Goal: Transaction & Acquisition: Book appointment/travel/reservation

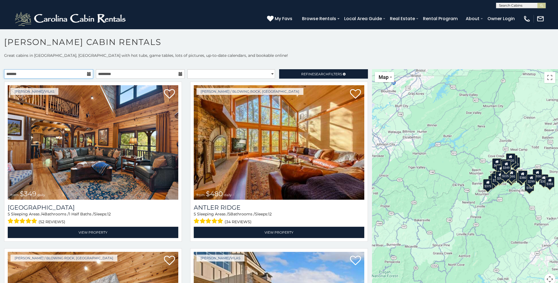
click at [51, 74] on input "text" at bounding box center [48, 73] width 89 height 9
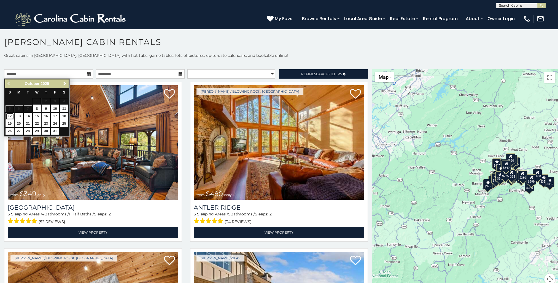
click at [11, 117] on link "12" at bounding box center [10, 116] width 9 height 7
type input "**********"
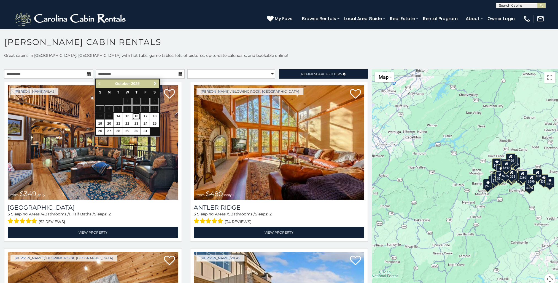
click at [135, 116] on link "16" at bounding box center [136, 116] width 9 height 7
type input "**********"
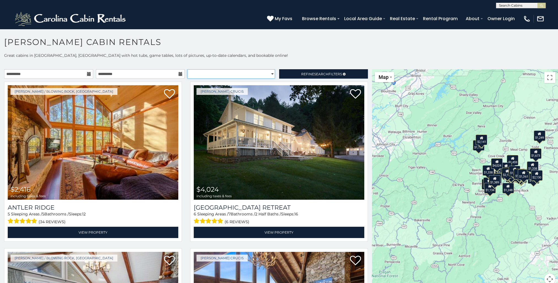
click at [270, 74] on select "**********" at bounding box center [231, 73] width 88 height 9
click at [256, 45] on h1 "[PERSON_NAME] Cabin Rentals" at bounding box center [279, 45] width 558 height 16
click at [304, 74] on span "Refine Search Filters" at bounding box center [321, 74] width 41 height 4
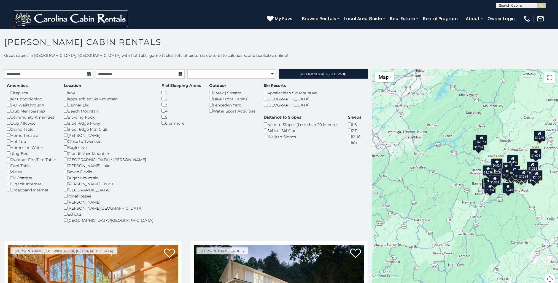
click at [111, 21] on img at bounding box center [71, 18] width 114 height 17
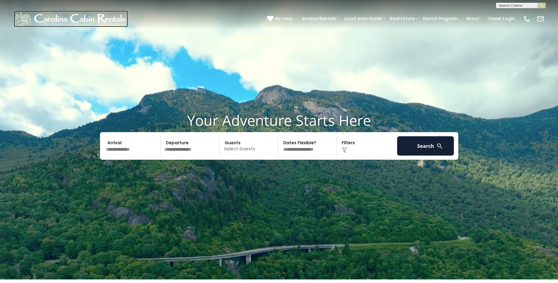
click at [116, 17] on img at bounding box center [71, 18] width 114 height 17
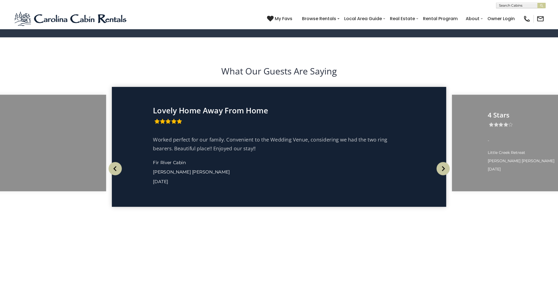
scroll to position [1064, 0]
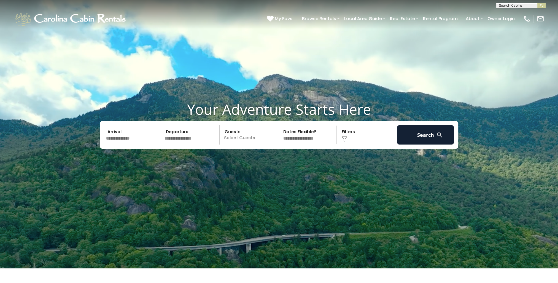
scroll to position [11, 0]
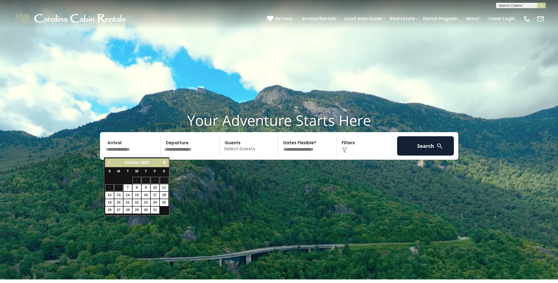
click at [144, 145] on input "text" at bounding box center [132, 145] width 57 height 19
click at [107, 193] on link "12" at bounding box center [109, 195] width 9 height 7
type input "********"
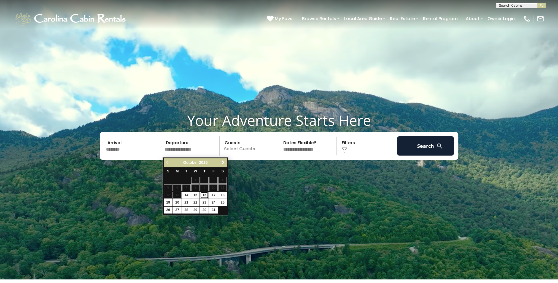
click at [206, 193] on link "16" at bounding box center [204, 195] width 9 height 7
type input "********"
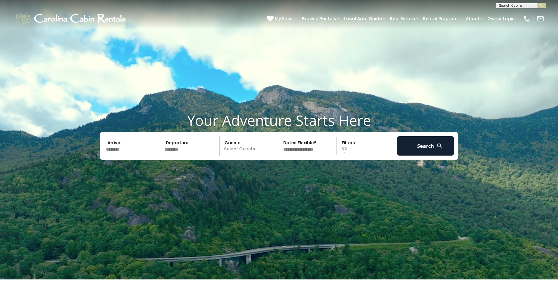
click at [323, 149] on select "**********" at bounding box center [308, 145] width 57 height 19
select select "*"
click at [280, 138] on select "**********" at bounding box center [308, 145] width 57 height 19
click at [367, 145] on div "Click to Choose" at bounding box center [366, 145] width 57 height 19
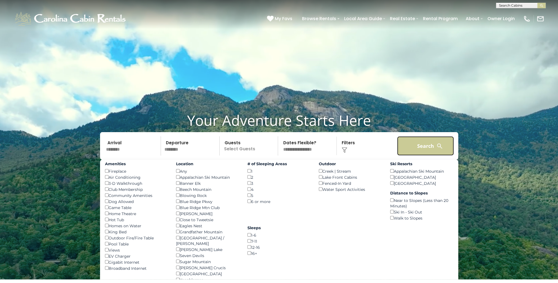
click at [422, 146] on button "Search" at bounding box center [425, 145] width 57 height 19
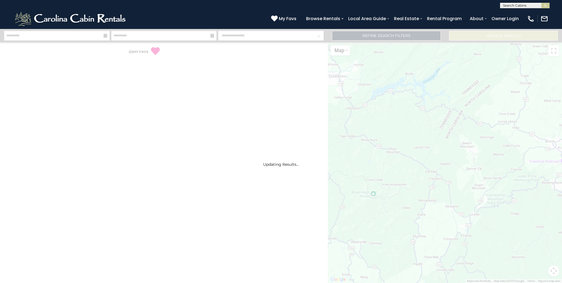
select select "*"
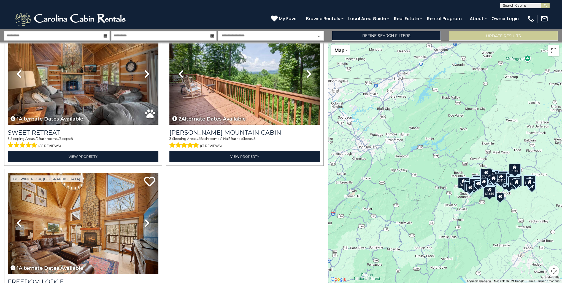
scroll to position [2415, 0]
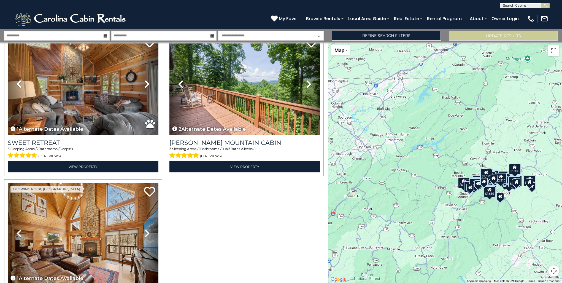
drag, startPoint x: 328, startPoint y: 244, endPoint x: 332, endPoint y: 265, distance: 21.6
click at [332, 265] on div "$2,416 $3,552 $5,466 $2,510 $2,370 $4,172 $3,483 $1,549 $1,734 $2,220 $2,299 $1…" at bounding box center [445, 162] width 234 height 240
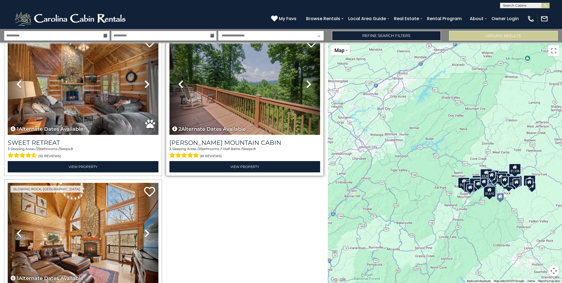
click at [246, 98] on img at bounding box center [245, 84] width 151 height 101
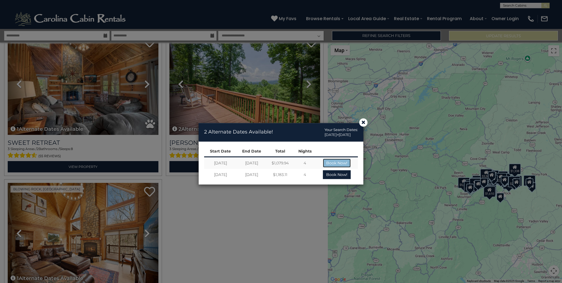
click at [337, 164] on link "Book Now!" at bounding box center [337, 163] width 28 height 9
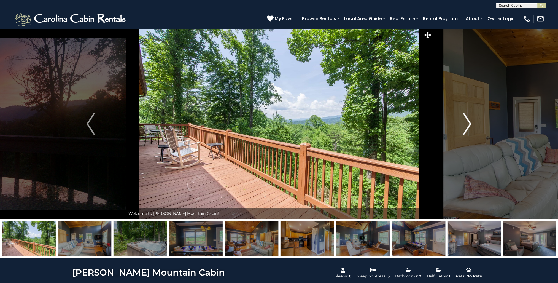
click at [468, 122] on img "Next" at bounding box center [467, 124] width 8 height 22
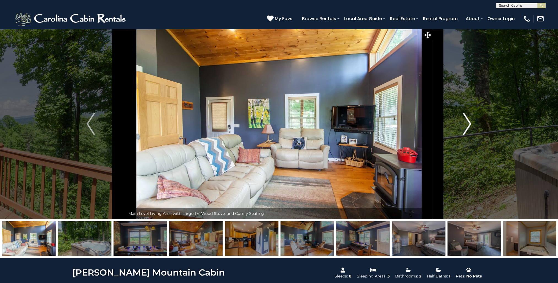
click at [468, 122] on img "Next" at bounding box center [467, 124] width 8 height 22
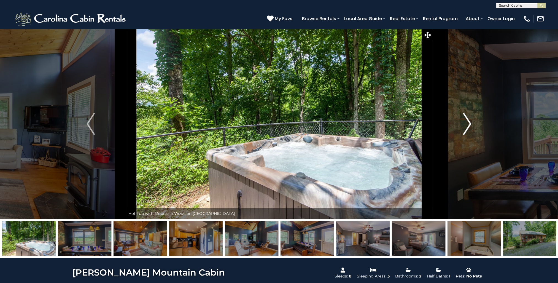
click at [467, 122] on img "Next" at bounding box center [467, 124] width 8 height 22
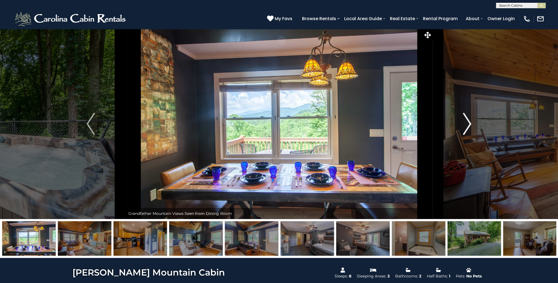
click at [467, 122] on img "Next" at bounding box center [467, 124] width 8 height 22
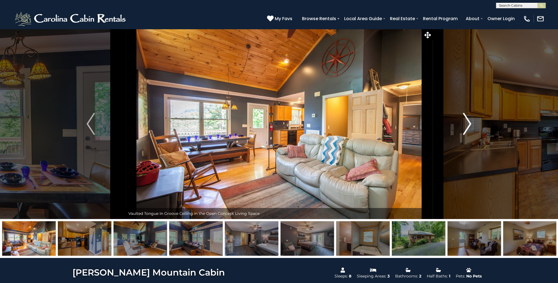
click at [467, 122] on img "Next" at bounding box center [467, 124] width 8 height 22
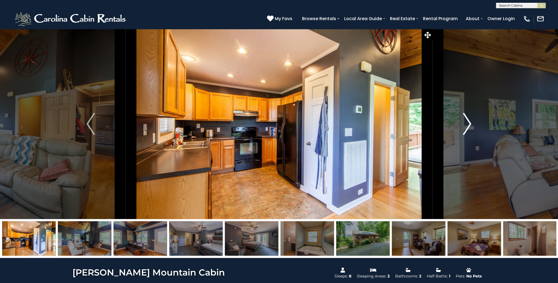
click at [467, 122] on img "Next" at bounding box center [467, 124] width 8 height 22
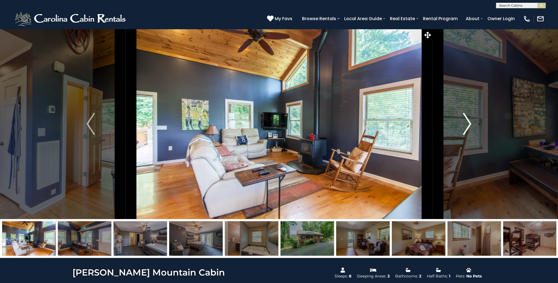
click at [469, 120] on img "Next" at bounding box center [467, 124] width 8 height 22
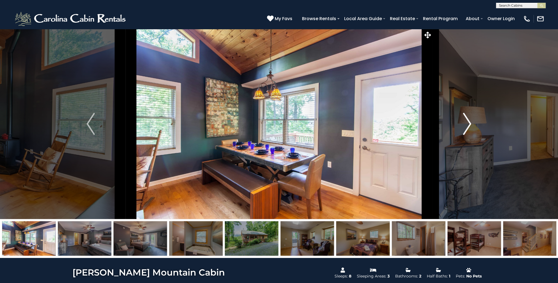
click at [469, 120] on img "Next" at bounding box center [467, 124] width 8 height 22
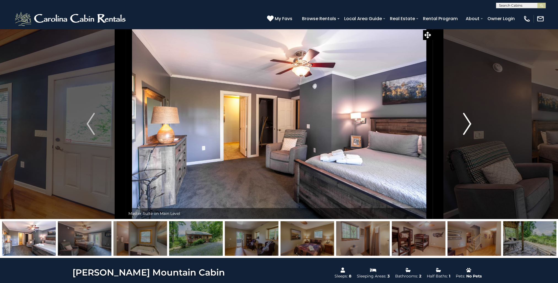
click at [469, 120] on img "Next" at bounding box center [467, 124] width 8 height 22
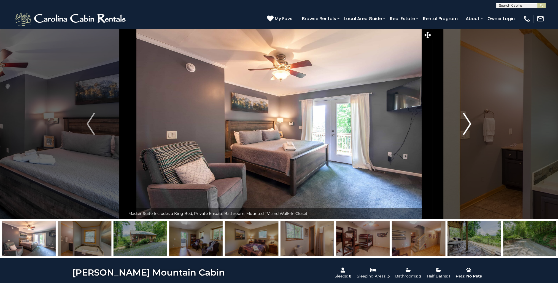
click at [469, 120] on img "Next" at bounding box center [467, 124] width 8 height 22
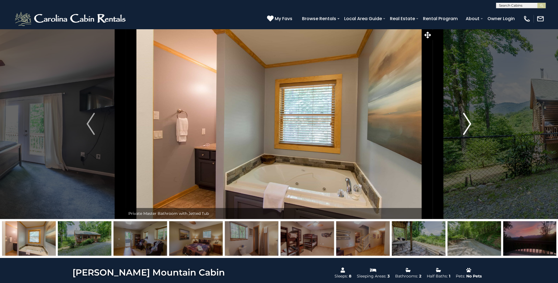
click at [469, 120] on img "Next" at bounding box center [467, 124] width 8 height 22
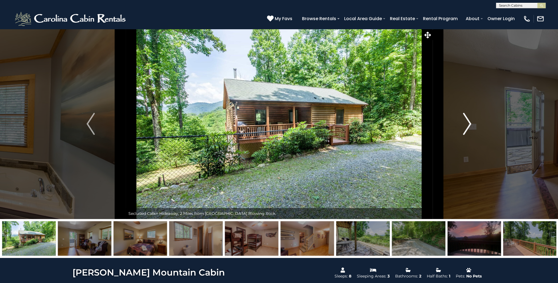
click at [467, 117] on img "Next" at bounding box center [467, 124] width 8 height 22
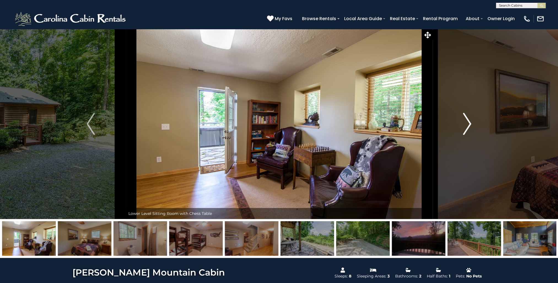
click at [467, 117] on img "Next" at bounding box center [467, 124] width 8 height 22
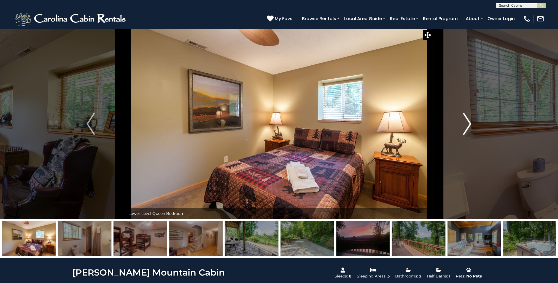
click at [467, 117] on img "Next" at bounding box center [467, 124] width 8 height 22
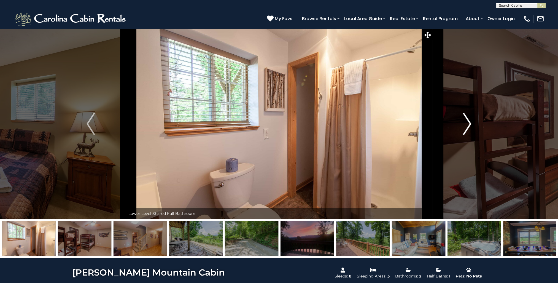
click at [467, 123] on img "Next" at bounding box center [467, 124] width 8 height 22
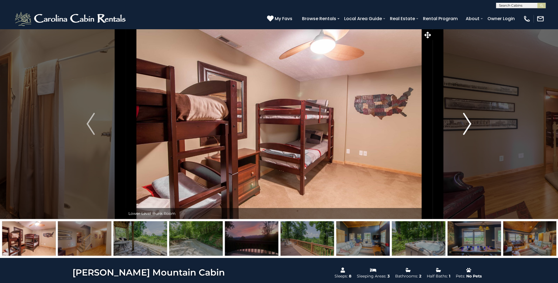
click at [467, 122] on img "Next" at bounding box center [467, 124] width 8 height 22
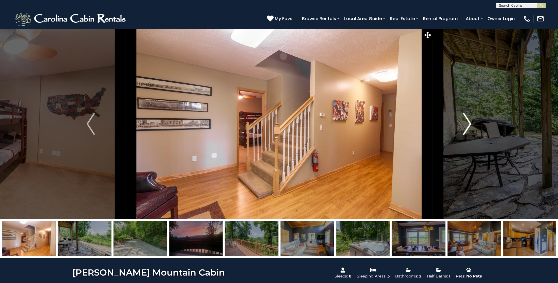
click at [467, 122] on img "Next" at bounding box center [467, 124] width 8 height 22
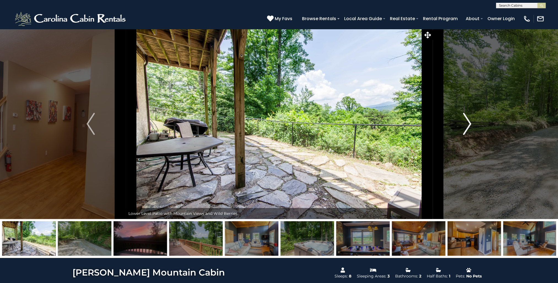
click at [467, 122] on img "Next" at bounding box center [467, 124] width 8 height 22
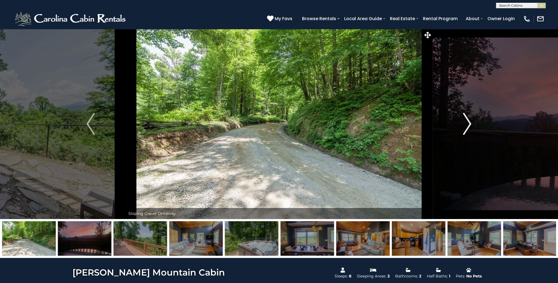
click at [467, 122] on img "Next" at bounding box center [467, 124] width 8 height 22
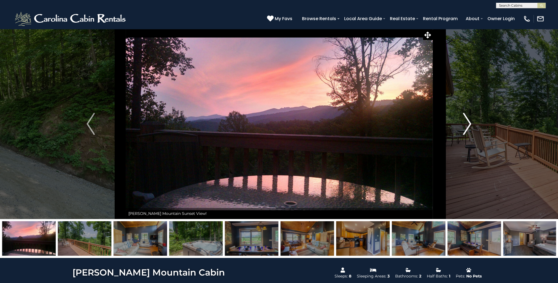
click at [467, 122] on img "Next" at bounding box center [467, 124] width 8 height 22
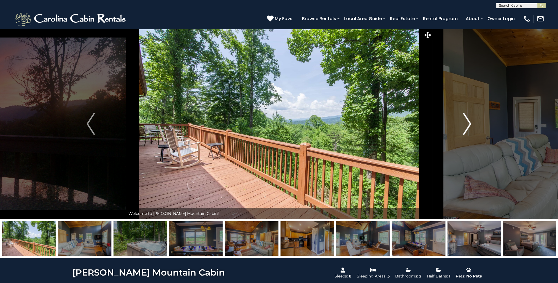
click at [467, 122] on img "Next" at bounding box center [467, 124] width 8 height 22
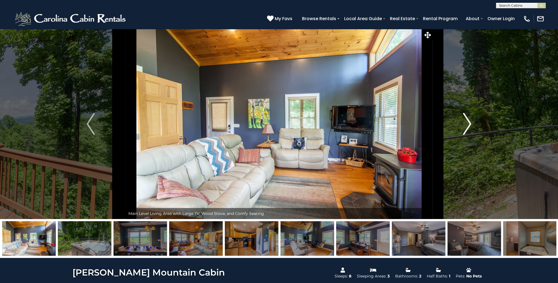
click at [467, 122] on img "Next" at bounding box center [467, 124] width 8 height 22
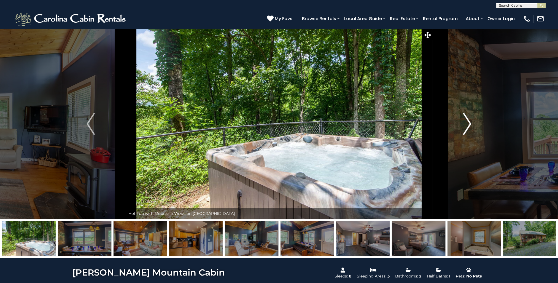
click at [467, 122] on img "Next" at bounding box center [467, 124] width 8 height 22
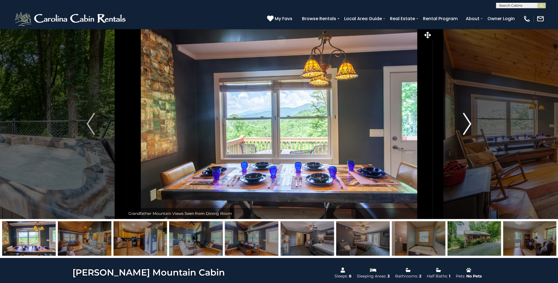
click at [467, 122] on img "Next" at bounding box center [467, 124] width 8 height 22
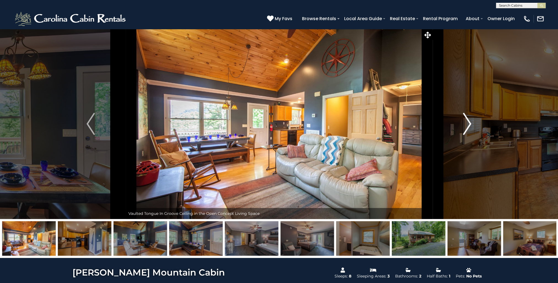
click at [467, 122] on img "Next" at bounding box center [467, 124] width 8 height 22
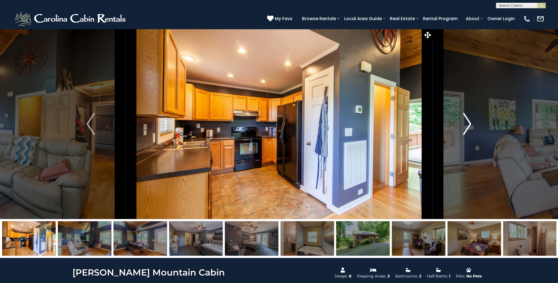
click at [467, 122] on img "Next" at bounding box center [467, 124] width 8 height 22
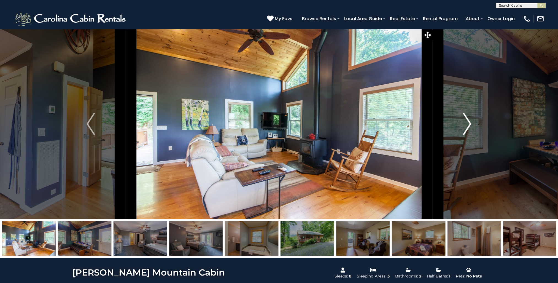
click at [467, 122] on img "Next" at bounding box center [467, 124] width 8 height 22
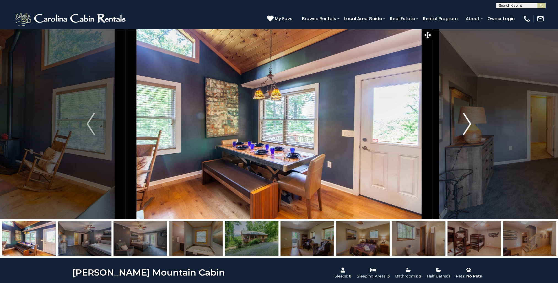
click at [467, 122] on img "Next" at bounding box center [467, 124] width 8 height 22
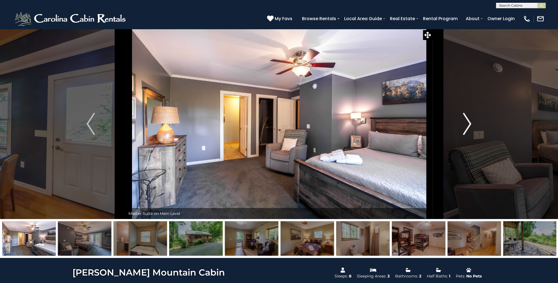
click at [467, 122] on img "Next" at bounding box center [467, 124] width 8 height 22
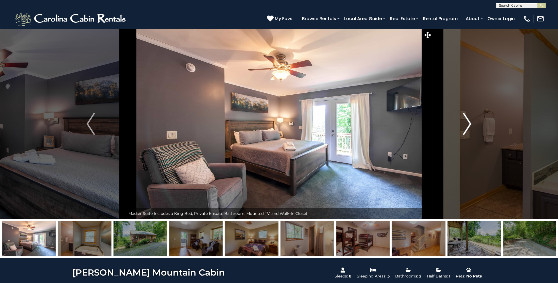
click at [467, 122] on img "Next" at bounding box center [467, 124] width 8 height 22
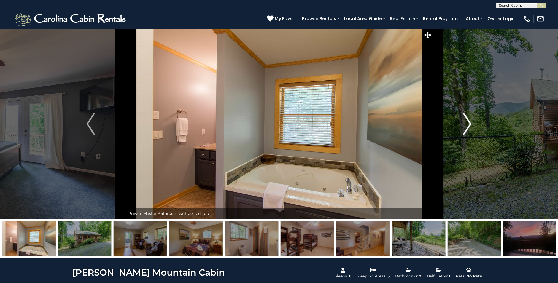
click at [467, 122] on img "Next" at bounding box center [467, 124] width 8 height 22
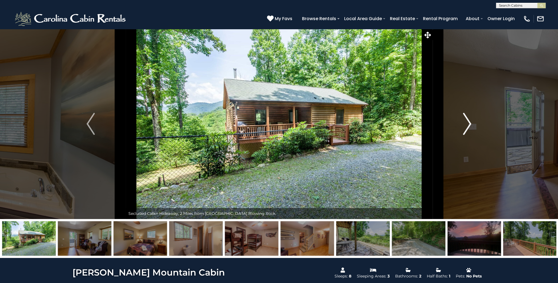
click at [467, 122] on img "Next" at bounding box center [467, 124] width 8 height 22
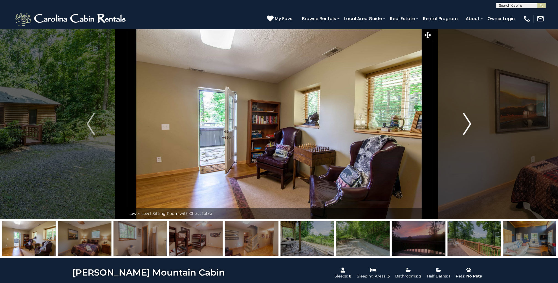
click at [467, 122] on img "Next" at bounding box center [467, 124] width 8 height 22
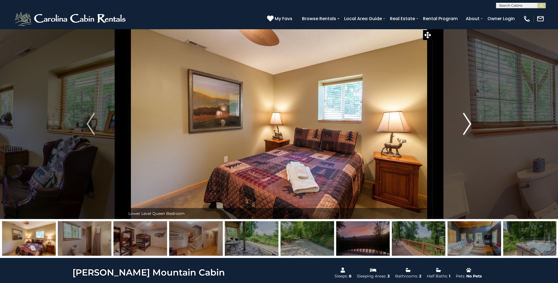
click at [467, 122] on img "Next" at bounding box center [467, 124] width 8 height 22
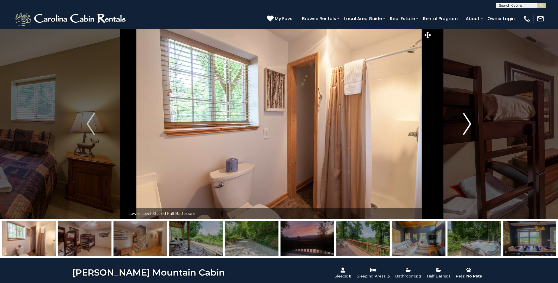
click at [468, 120] on img "Next" at bounding box center [467, 124] width 8 height 22
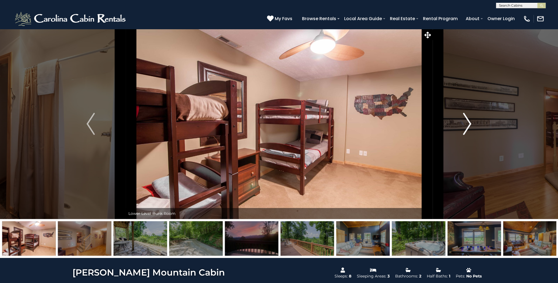
click at [468, 120] on img "Next" at bounding box center [467, 124] width 8 height 22
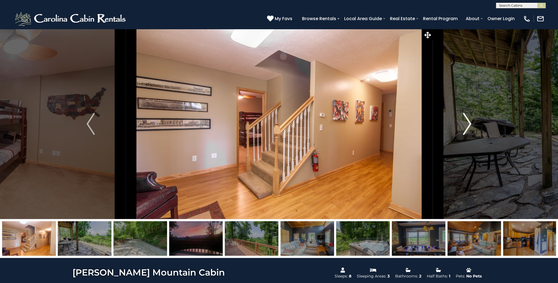
click at [468, 120] on img "Next" at bounding box center [467, 124] width 8 height 22
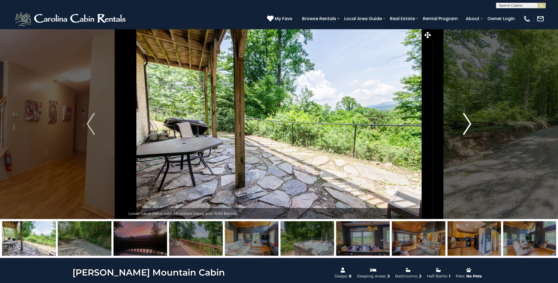
click at [468, 120] on img "Next" at bounding box center [467, 124] width 8 height 22
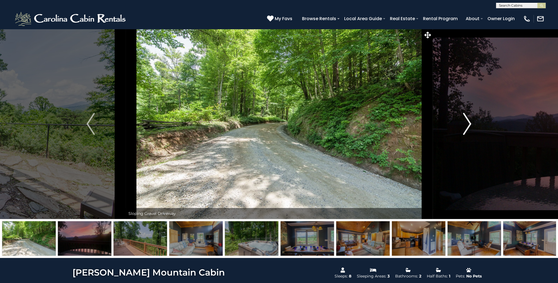
click at [468, 120] on img "Next" at bounding box center [467, 124] width 8 height 22
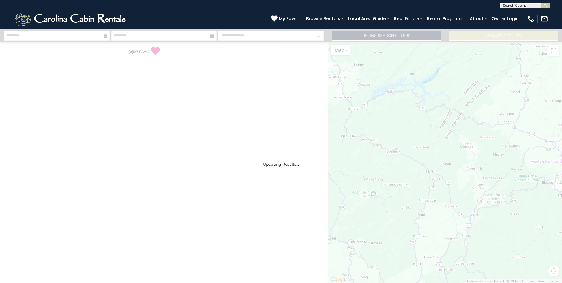
select select "*"
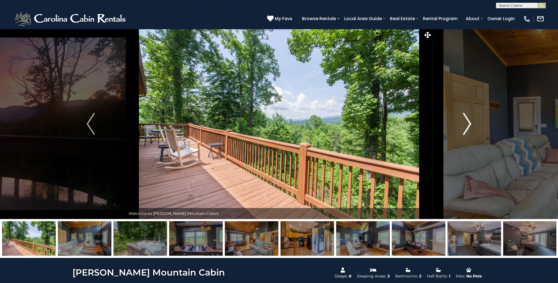
click at [467, 122] on img "Next" at bounding box center [467, 124] width 8 height 22
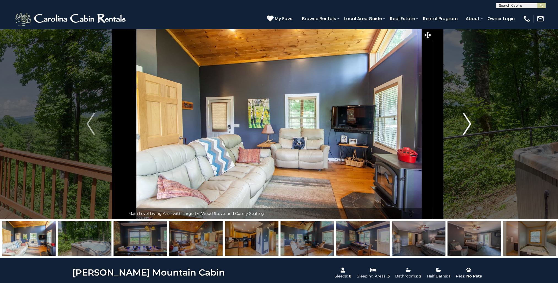
click at [467, 122] on img "Next" at bounding box center [467, 124] width 8 height 22
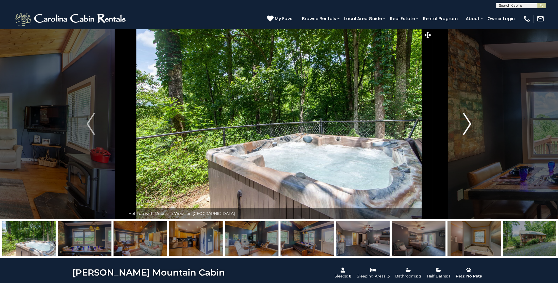
click at [467, 122] on img "Next" at bounding box center [467, 124] width 8 height 22
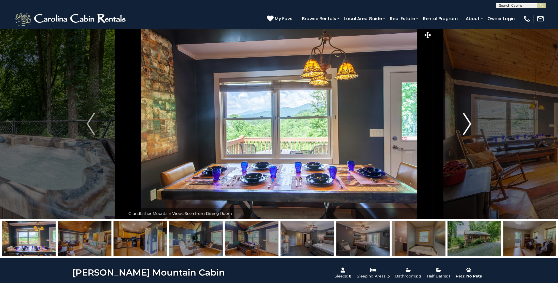
click at [467, 122] on img "Next" at bounding box center [467, 124] width 8 height 22
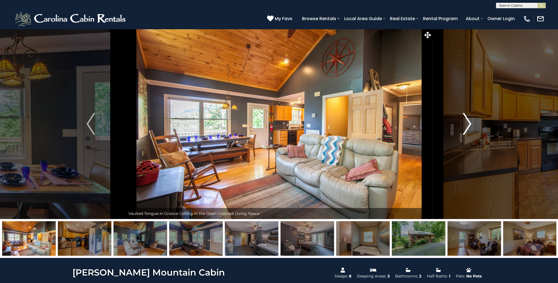
click at [467, 122] on img "Next" at bounding box center [467, 124] width 8 height 22
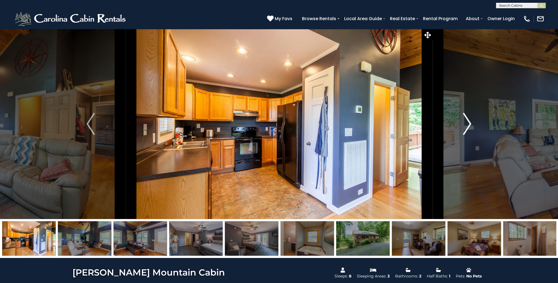
click at [467, 122] on img "Next" at bounding box center [467, 124] width 8 height 22
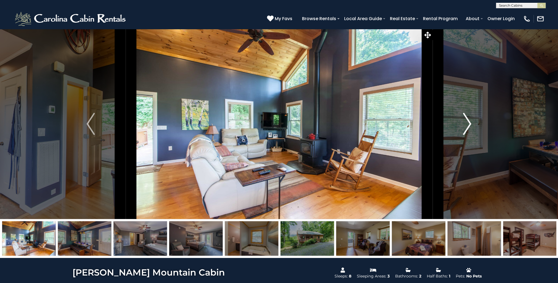
click at [467, 122] on img "Next" at bounding box center [467, 124] width 8 height 22
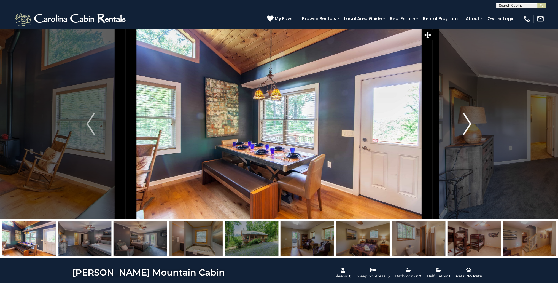
click at [467, 122] on img "Next" at bounding box center [467, 124] width 8 height 22
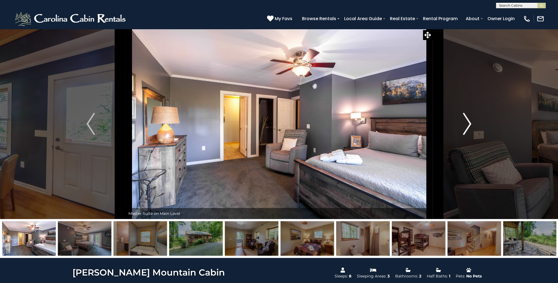
click at [467, 122] on img "Next" at bounding box center [467, 124] width 8 height 22
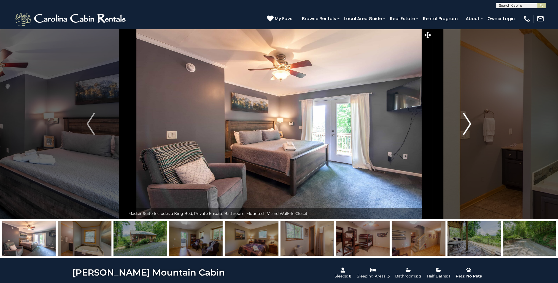
click at [467, 122] on img "Next" at bounding box center [467, 124] width 8 height 22
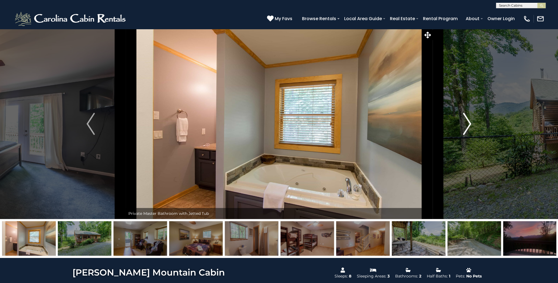
click at [467, 122] on img "Next" at bounding box center [467, 124] width 8 height 22
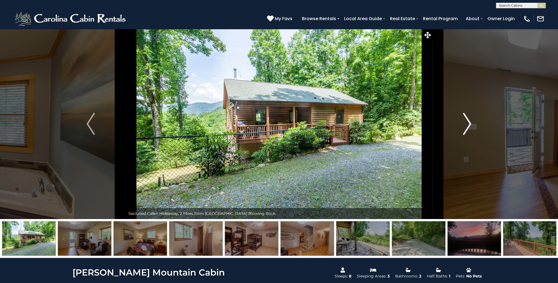
click at [468, 121] on img "Next" at bounding box center [467, 124] width 8 height 22
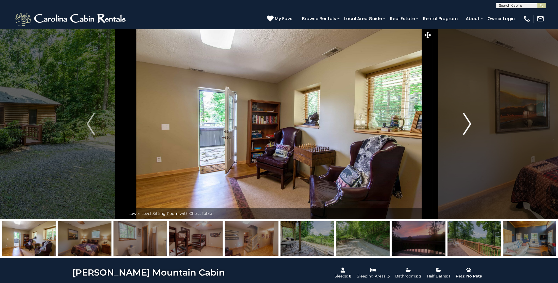
click at [468, 121] on img "Next" at bounding box center [467, 124] width 8 height 22
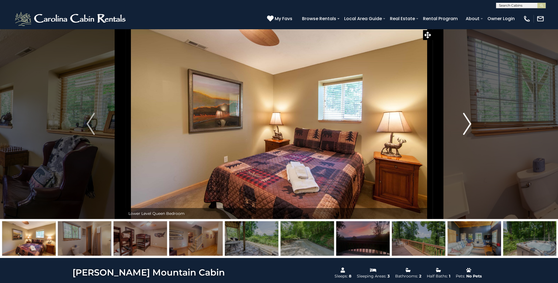
click at [468, 121] on img "Next" at bounding box center [467, 124] width 8 height 22
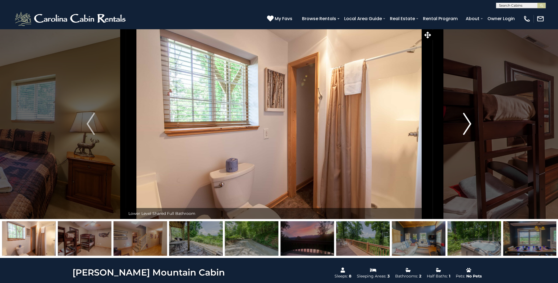
click at [468, 121] on img "Next" at bounding box center [467, 124] width 8 height 22
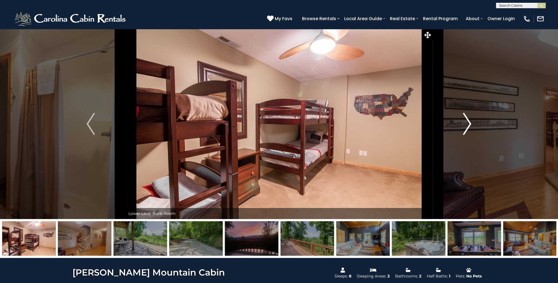
click at [468, 121] on img "Next" at bounding box center [467, 124] width 8 height 22
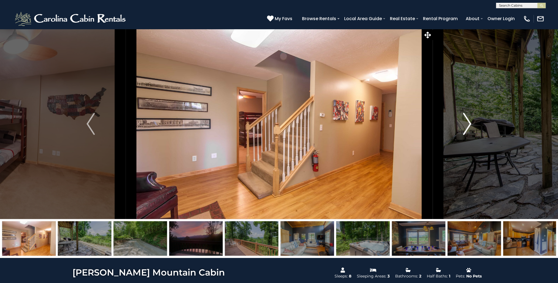
click at [468, 121] on img "Next" at bounding box center [467, 124] width 8 height 22
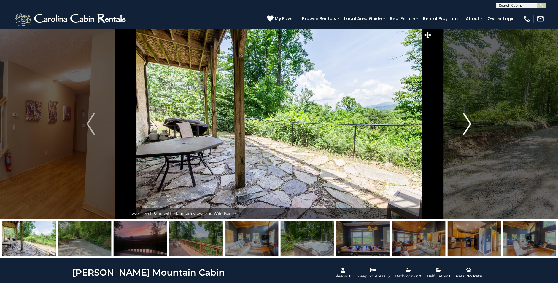
click at [468, 121] on img "Next" at bounding box center [467, 124] width 8 height 22
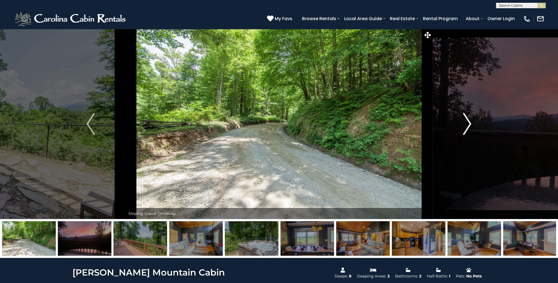
click at [468, 121] on img "Next" at bounding box center [467, 124] width 8 height 22
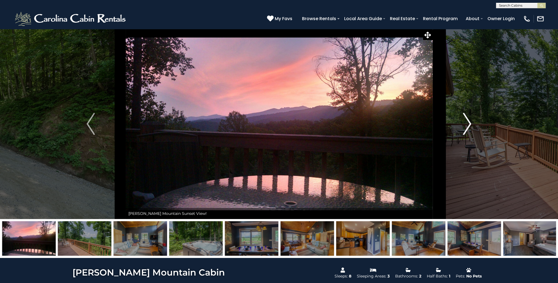
click at [468, 121] on img "Next" at bounding box center [467, 124] width 8 height 22
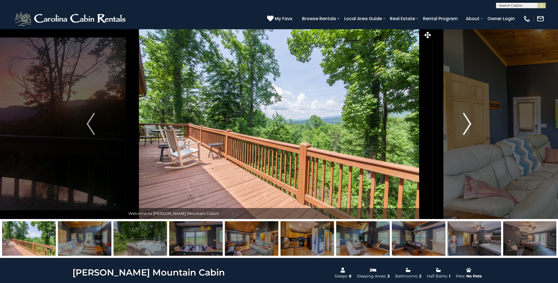
click at [468, 121] on img "Next" at bounding box center [467, 124] width 8 height 22
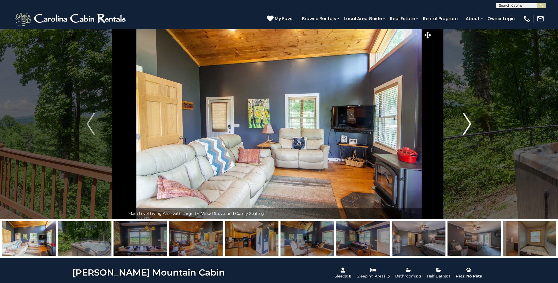
click at [468, 121] on img "Next" at bounding box center [467, 124] width 8 height 22
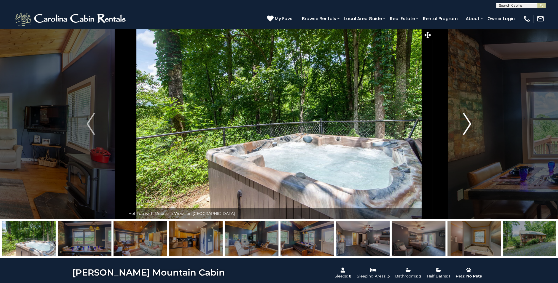
click at [468, 121] on img "Next" at bounding box center [467, 124] width 8 height 22
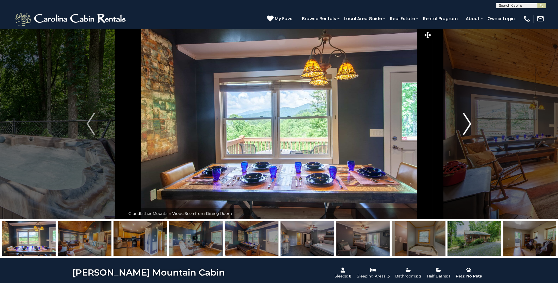
click at [467, 119] on img "Next" at bounding box center [467, 124] width 8 height 22
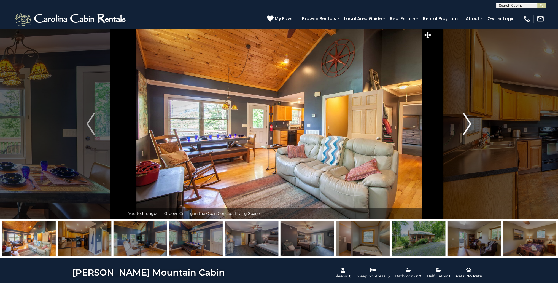
click at [467, 119] on img "Next" at bounding box center [467, 124] width 8 height 22
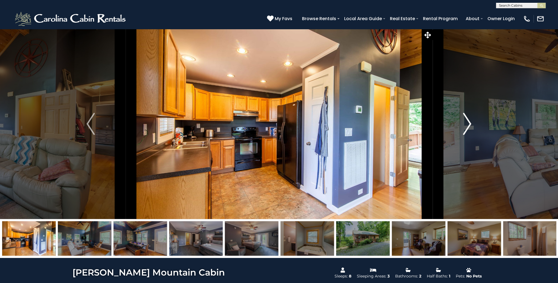
click at [467, 119] on img "Next" at bounding box center [467, 124] width 8 height 22
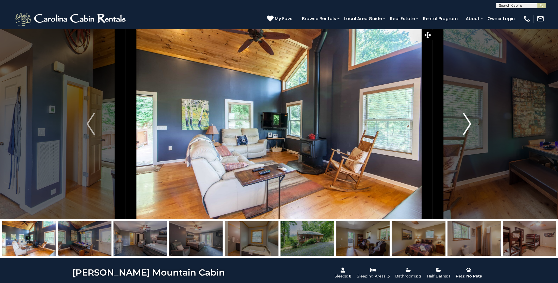
click at [467, 119] on img "Next" at bounding box center [467, 124] width 8 height 22
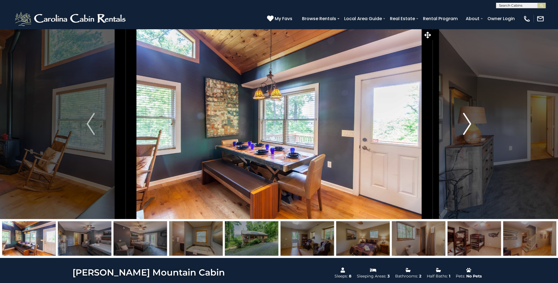
click at [467, 119] on img "Next" at bounding box center [467, 124] width 8 height 22
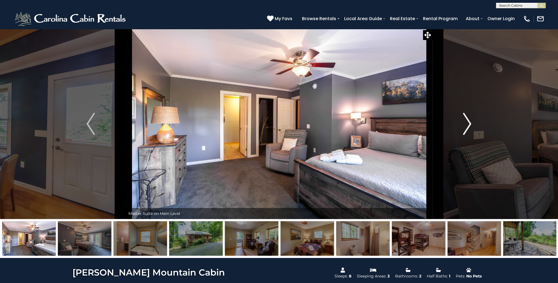
click at [467, 119] on img "Next" at bounding box center [467, 124] width 8 height 22
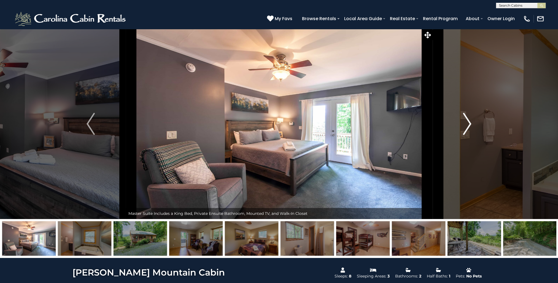
click at [467, 119] on img "Next" at bounding box center [467, 124] width 8 height 22
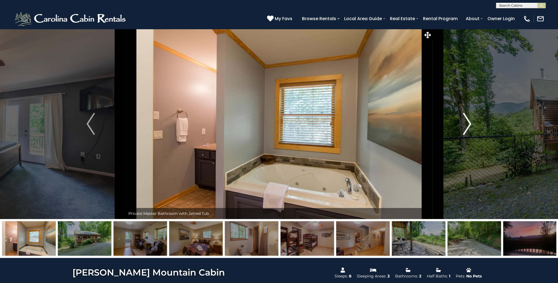
click at [467, 119] on img "Next" at bounding box center [467, 124] width 8 height 22
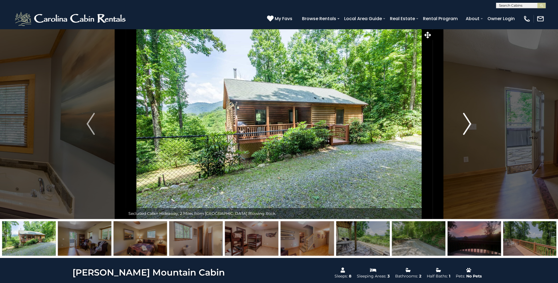
click at [466, 120] on img "Next" at bounding box center [467, 124] width 8 height 22
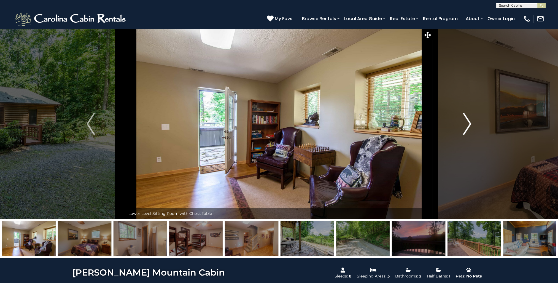
click at [466, 120] on img "Next" at bounding box center [467, 124] width 8 height 22
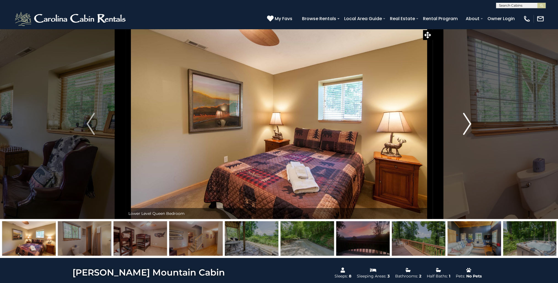
click at [460, 123] on button "Next" at bounding box center [467, 124] width 70 height 190
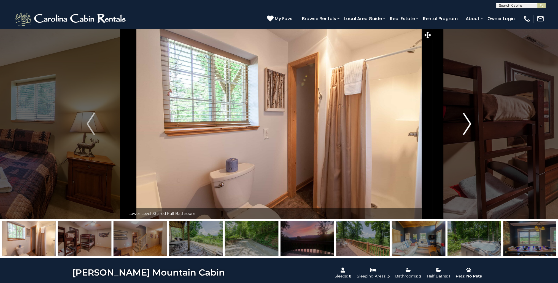
click at [460, 123] on button "Next" at bounding box center [467, 124] width 70 height 190
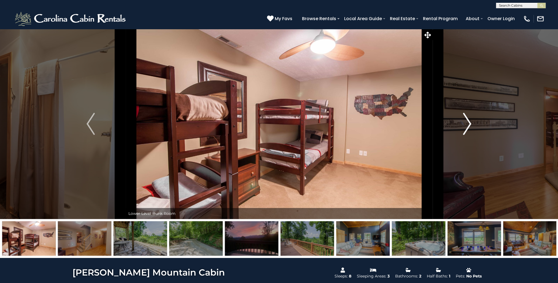
click at [460, 123] on button "Next" at bounding box center [467, 124] width 70 height 190
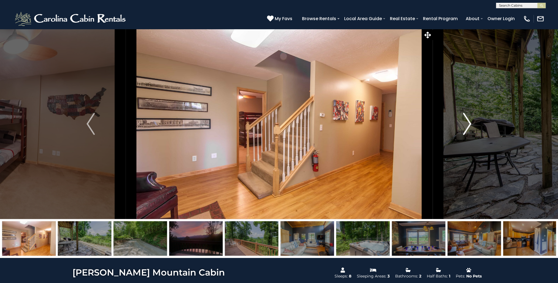
click at [460, 123] on button "Next" at bounding box center [467, 124] width 70 height 190
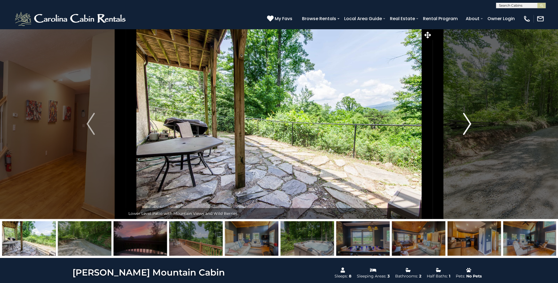
click at [460, 123] on button "Next" at bounding box center [467, 124] width 70 height 190
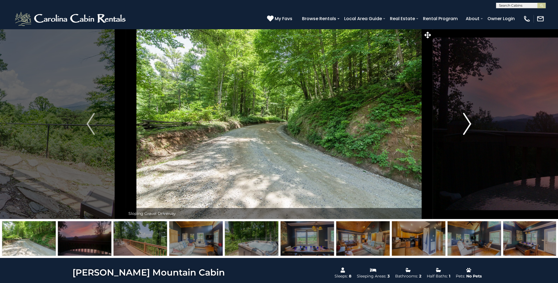
click at [460, 123] on button "Next" at bounding box center [467, 124] width 70 height 190
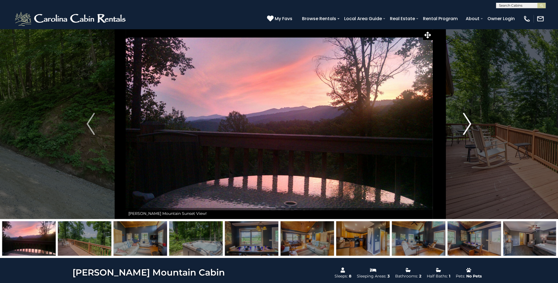
click at [460, 123] on button "Next" at bounding box center [467, 124] width 70 height 190
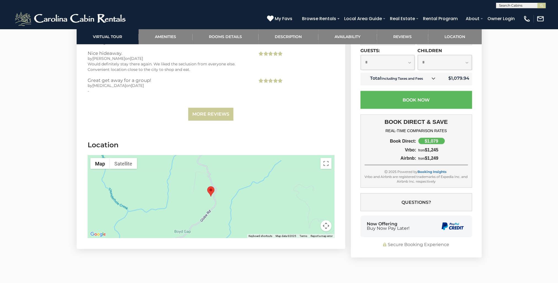
scroll to position [1292, 0]
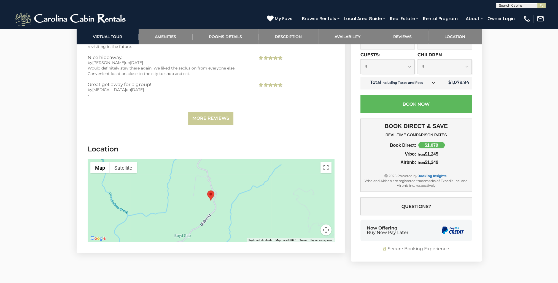
click at [327, 162] on button "Toggle fullscreen view" at bounding box center [326, 167] width 11 height 11
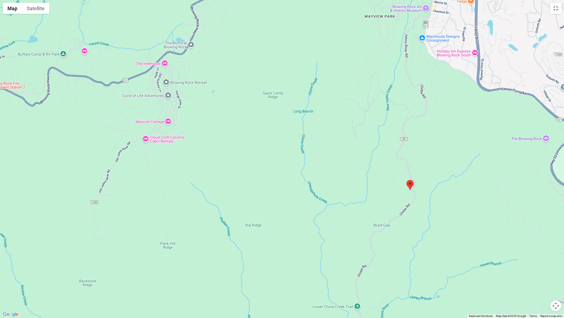
drag, startPoint x: 142, startPoint y: 175, endPoint x: 257, endPoint y: 208, distance: 118.9
click at [257, 208] on div at bounding box center [282, 159] width 564 height 318
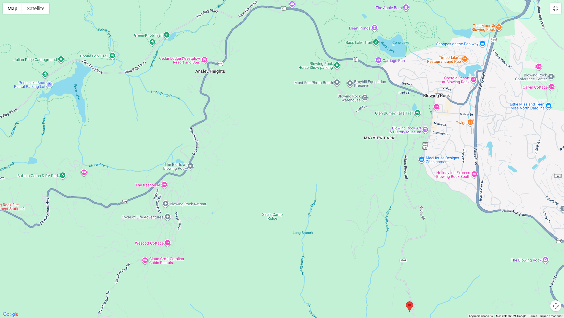
drag, startPoint x: 235, startPoint y: 99, endPoint x: 234, endPoint y: 221, distance: 121.8
click at [234, 221] on div at bounding box center [282, 159] width 564 height 318
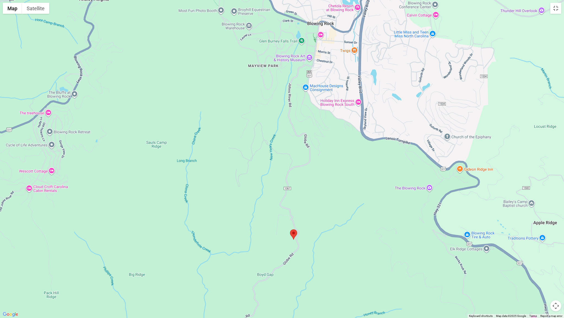
drag, startPoint x: 345, startPoint y: 250, endPoint x: 229, endPoint y: 177, distance: 137.0
click at [229, 177] on div at bounding box center [282, 159] width 564 height 318
click at [557, 283] on button "Map camera controls" at bounding box center [556, 305] width 11 height 11
click at [542, 276] on button "Zoom in" at bounding box center [542, 277] width 11 height 11
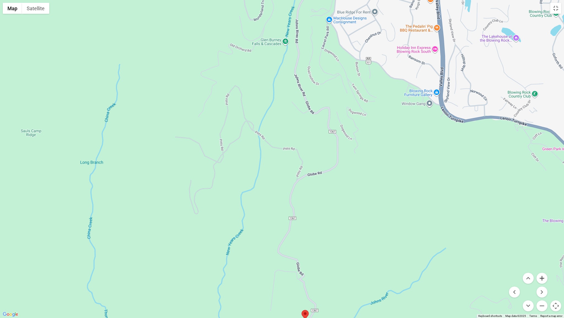
click at [542, 276] on button "Zoom in" at bounding box center [542, 277] width 11 height 11
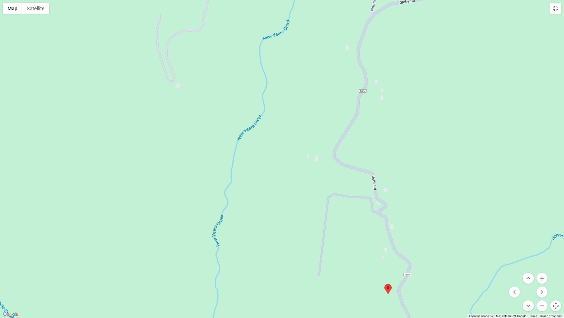
drag, startPoint x: 452, startPoint y: 255, endPoint x: 512, endPoint y: 66, distance: 198.3
click at [512, 66] on div at bounding box center [282, 159] width 564 height 318
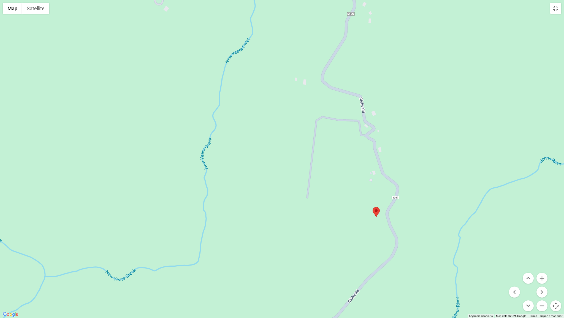
drag, startPoint x: 368, startPoint y: 290, endPoint x: 355, endPoint y: 212, distance: 79.0
click at [355, 212] on div at bounding box center [282, 159] width 564 height 318
click at [543, 278] on button "Zoom in" at bounding box center [542, 277] width 11 height 11
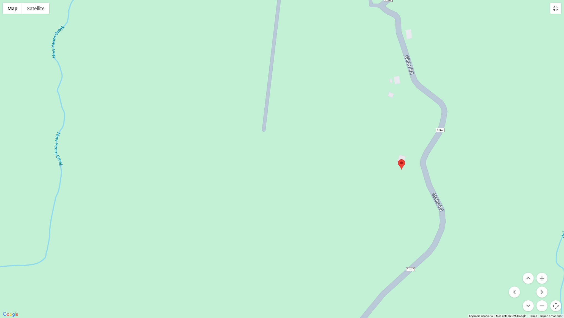
drag, startPoint x: 437, startPoint y: 244, endPoint x: 368, endPoint y: 138, distance: 127.2
click at [368, 138] on div at bounding box center [282, 159] width 564 height 318
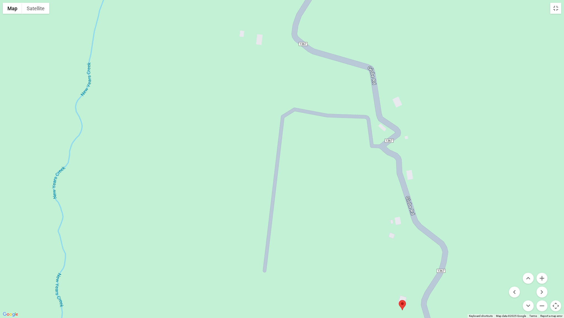
drag, startPoint x: 363, startPoint y: 79, endPoint x: 364, endPoint y: 220, distance: 141.4
click at [364, 220] on div at bounding box center [282, 159] width 564 height 318
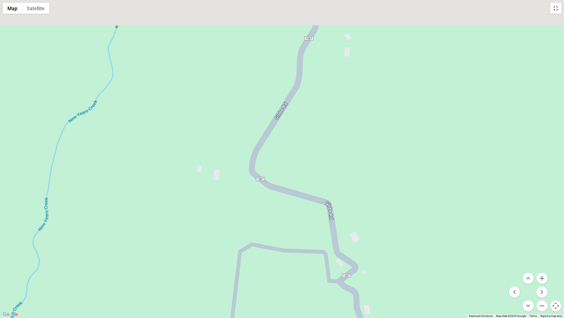
drag, startPoint x: 343, startPoint y: 182, endPoint x: 301, endPoint y: 313, distance: 138.2
click at [300, 283] on div at bounding box center [282, 159] width 564 height 318
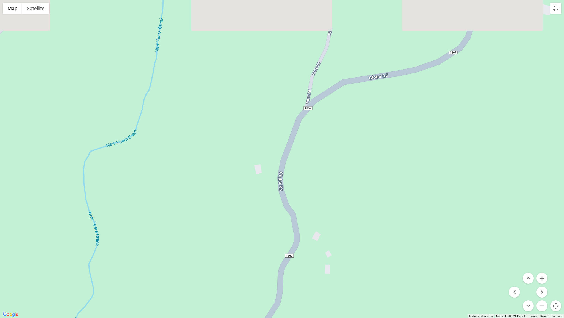
drag, startPoint x: 433, startPoint y: 99, endPoint x: 415, endPoint y: 317, distance: 218.5
click at [415, 283] on div at bounding box center [282, 159] width 564 height 318
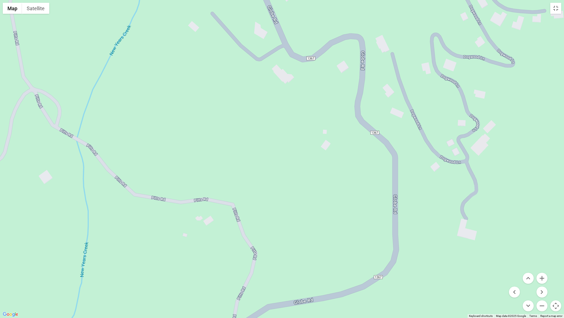
drag, startPoint x: 540, startPoint y: 49, endPoint x: 465, endPoint y: 273, distance: 237.1
click at [465, 273] on div at bounding box center [282, 159] width 564 height 318
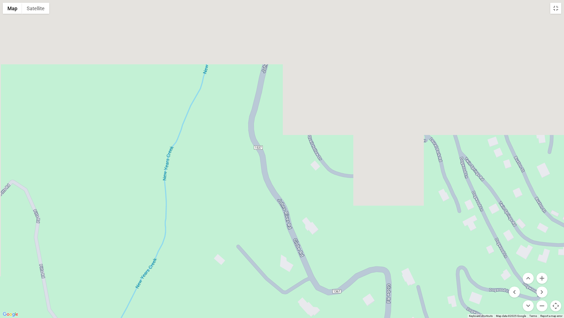
drag, startPoint x: 388, startPoint y: 83, endPoint x: 415, endPoint y: 317, distance: 235.7
click at [415, 283] on div at bounding box center [282, 159] width 564 height 318
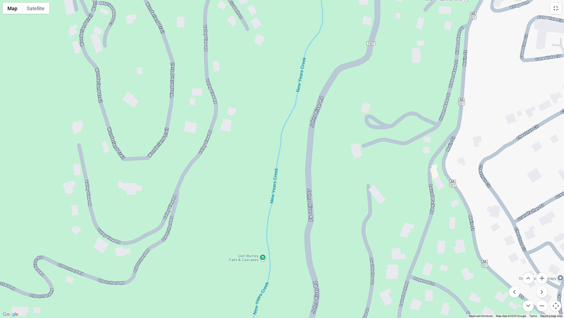
drag, startPoint x: 297, startPoint y: 76, endPoint x: 348, endPoint y: 317, distance: 246.1
click at [348, 283] on div at bounding box center [282, 159] width 564 height 318
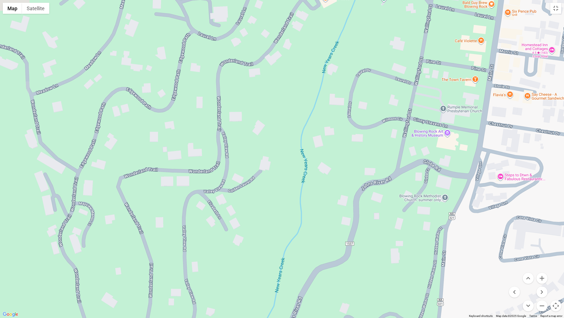
drag, startPoint x: 402, startPoint y: 60, endPoint x: 380, endPoint y: 260, distance: 201.0
click at [380, 260] on div at bounding box center [282, 159] width 564 height 318
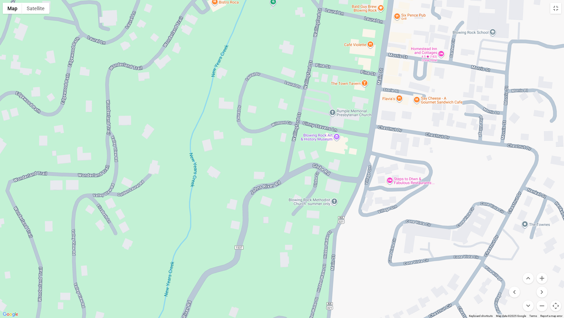
drag, startPoint x: 520, startPoint y: 113, endPoint x: 408, endPoint y: 116, distance: 112.8
click at [408, 116] on div at bounding box center [282, 159] width 564 height 318
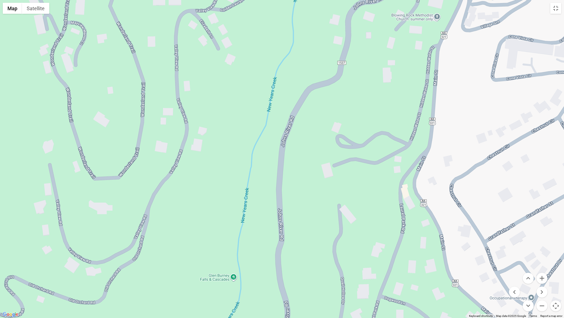
drag, startPoint x: 376, startPoint y: 271, endPoint x: 481, endPoint y: 83, distance: 215.6
click at [481, 83] on div at bounding box center [282, 159] width 564 height 318
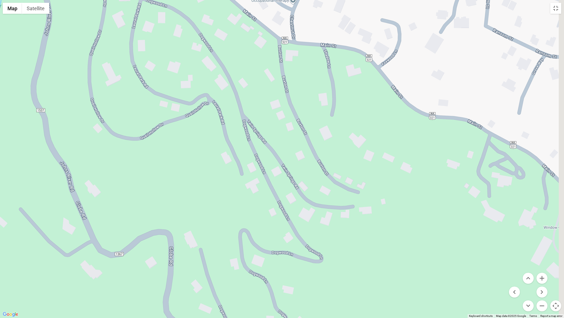
drag, startPoint x: 421, startPoint y: 297, endPoint x: 175, endPoint y: 2, distance: 384.3
click at [175, 2] on div at bounding box center [282, 159] width 564 height 318
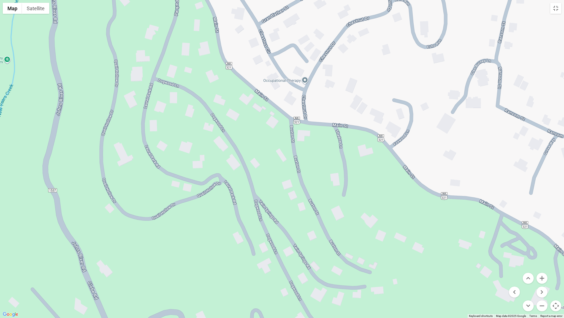
drag, startPoint x: 491, startPoint y: 237, endPoint x: 509, endPoint y: 317, distance: 82.1
click at [509, 283] on div "Map Terrain Satellite Labels Keyboard shortcuts Map Data Map data ©2025 Google …" at bounding box center [282, 159] width 564 height 318
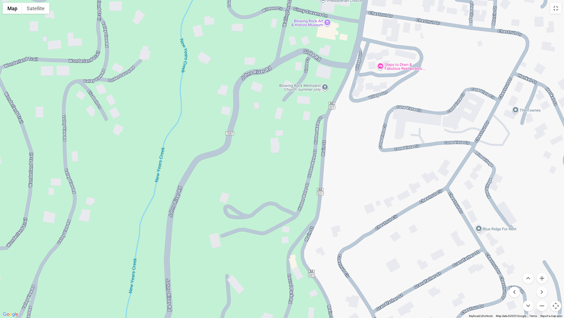
drag, startPoint x: 134, startPoint y: 29, endPoint x: 249, endPoint y: 317, distance: 309.9
click at [249, 283] on div at bounding box center [282, 159] width 564 height 318
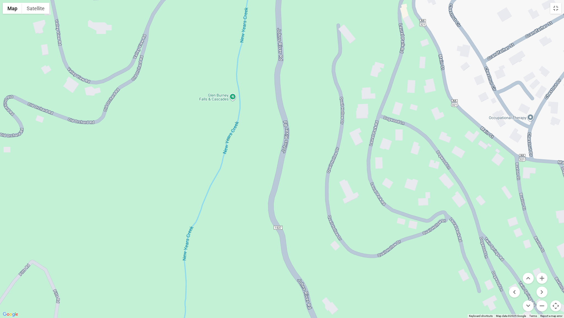
drag, startPoint x: 191, startPoint y: 282, endPoint x: 303, endPoint y: 31, distance: 275.4
click at [303, 31] on div at bounding box center [282, 159] width 564 height 318
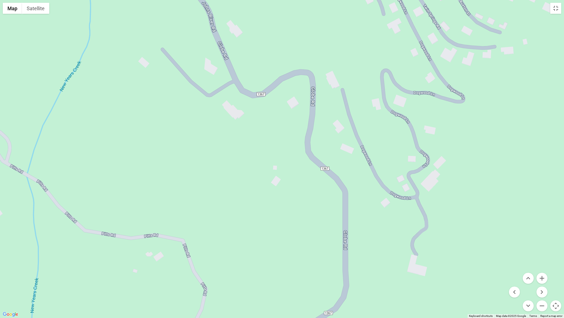
drag, startPoint x: 230, startPoint y: 295, endPoint x: 135, endPoint y: 19, distance: 292.6
click at [135, 19] on div at bounding box center [282, 159] width 564 height 318
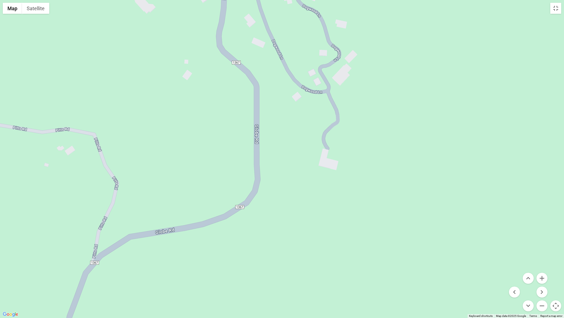
drag, startPoint x: 258, startPoint y: 220, endPoint x: 169, endPoint y: 114, distance: 139.5
click at [169, 114] on div at bounding box center [282, 159] width 564 height 318
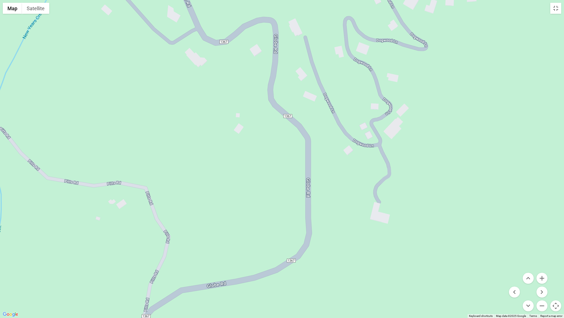
drag, startPoint x: 138, startPoint y: 219, endPoint x: 190, endPoint y: 273, distance: 74.7
click at [190, 273] on div at bounding box center [282, 159] width 564 height 318
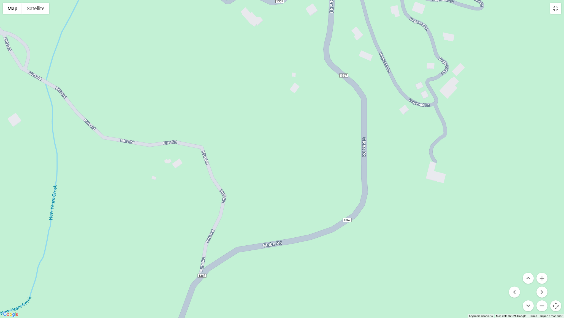
drag, startPoint x: 232, startPoint y: 110, endPoint x: 288, endPoint y: 70, distance: 68.8
click at [288, 70] on div at bounding box center [282, 159] width 564 height 318
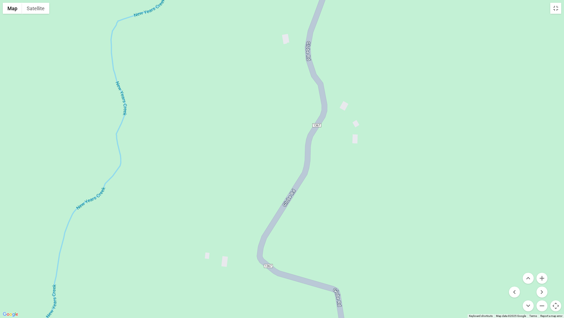
drag, startPoint x: 240, startPoint y: 300, endPoint x: 375, endPoint y: 2, distance: 326.6
click at [375, 2] on div at bounding box center [282, 159] width 564 height 318
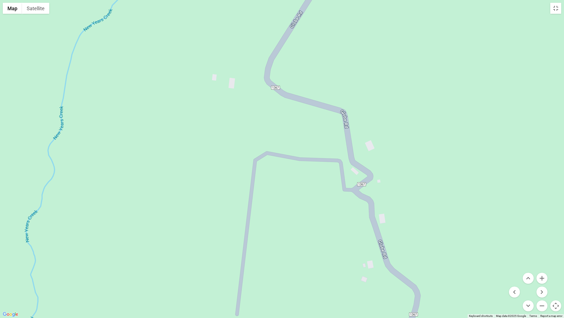
drag, startPoint x: 199, startPoint y: 309, endPoint x: 205, endPoint y: 131, distance: 178.1
click at [205, 131] on div at bounding box center [282, 159] width 564 height 318
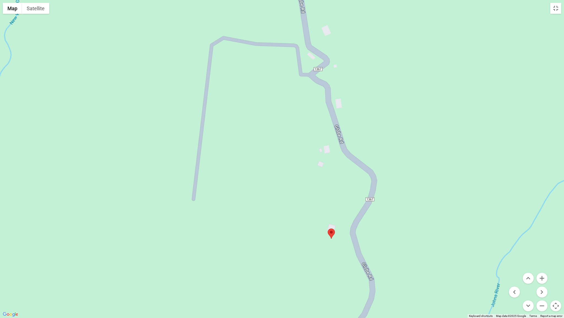
drag, startPoint x: 327, startPoint y: 280, endPoint x: 283, endPoint y: 164, distance: 123.7
click at [283, 164] on div at bounding box center [282, 159] width 564 height 318
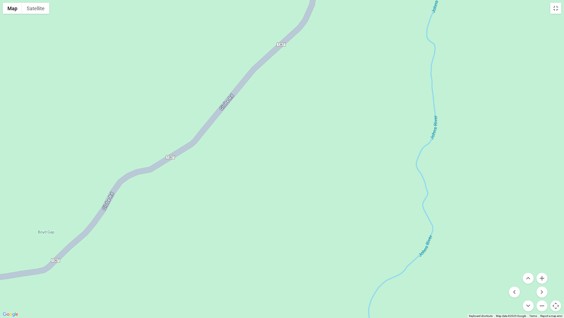
drag, startPoint x: 279, startPoint y: 311, endPoint x: 221, endPoint y: 24, distance: 292.9
click at [221, 24] on div at bounding box center [282, 159] width 564 height 318
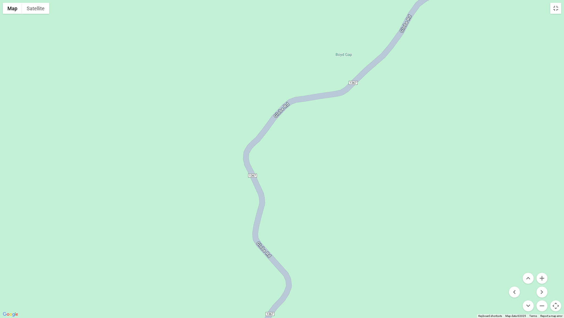
drag, startPoint x: 33, startPoint y: 195, endPoint x: 334, endPoint y: 9, distance: 353.6
click at [334, 9] on div at bounding box center [282, 159] width 564 height 318
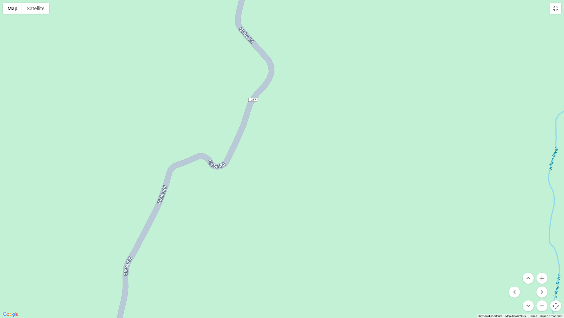
drag, startPoint x: 181, startPoint y: 287, endPoint x: 161, endPoint y: 80, distance: 207.1
click at [161, 80] on div at bounding box center [282, 159] width 564 height 318
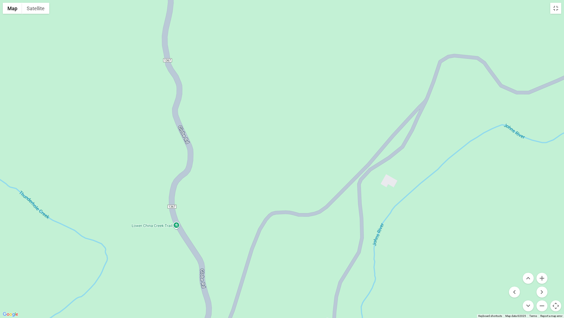
drag, startPoint x: 222, startPoint y: 310, endPoint x: 267, endPoint y: 25, distance: 288.6
click at [267, 25] on div at bounding box center [282, 159] width 564 height 318
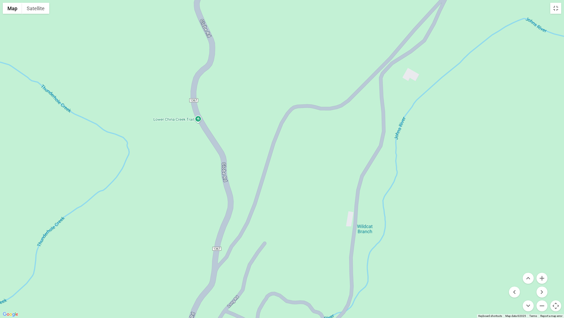
drag, startPoint x: 142, startPoint y: 308, endPoint x: 164, endPoint y: 201, distance: 109.1
click at [164, 201] on div at bounding box center [282, 159] width 564 height 318
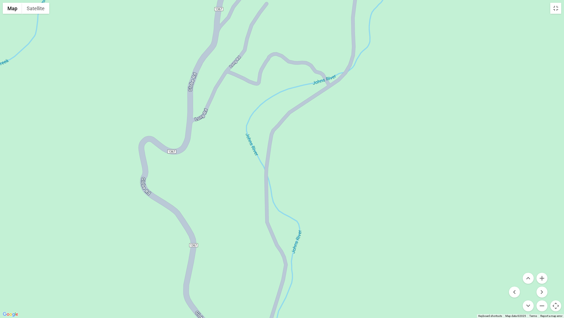
drag, startPoint x: 147, startPoint y: 278, endPoint x: 149, endPoint y: 37, distance: 240.6
click at [149, 37] on div at bounding box center [282, 159] width 564 height 318
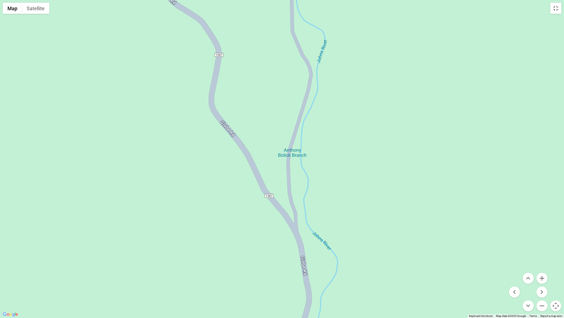
drag, startPoint x: 99, startPoint y: 312, endPoint x: 126, endPoint y: 122, distance: 191.7
click at [126, 122] on div at bounding box center [282, 159] width 564 height 318
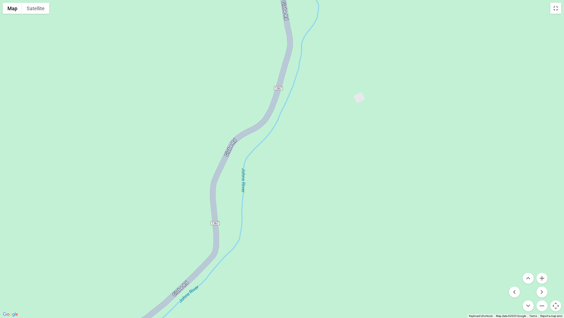
drag, startPoint x: 209, startPoint y: 313, endPoint x: 191, endPoint y: 57, distance: 255.9
click at [191, 57] on div at bounding box center [282, 159] width 564 height 318
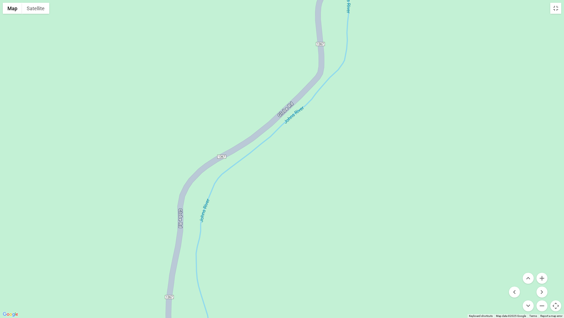
drag, startPoint x: 57, startPoint y: 294, endPoint x: 162, endPoint y: 116, distance: 206.1
click at [162, 117] on div at bounding box center [282, 159] width 564 height 318
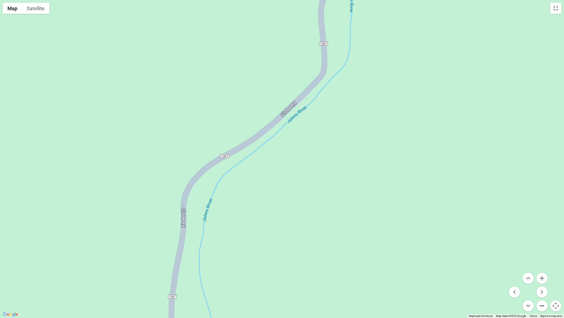
click at [543, 283] on button "Zoom out" at bounding box center [542, 305] width 11 height 11
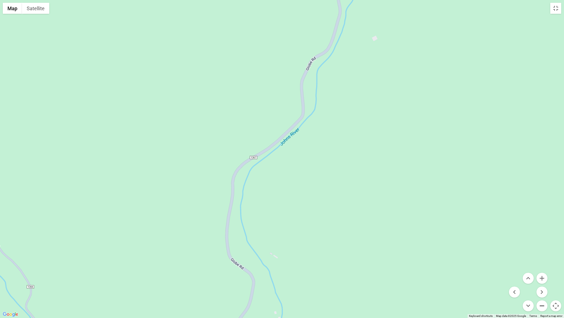
click at [542, 283] on button "Zoom out" at bounding box center [542, 305] width 11 height 11
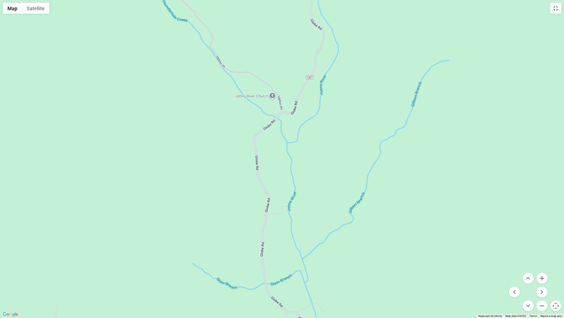
drag, startPoint x: 314, startPoint y: 300, endPoint x: 373, endPoint y: 111, distance: 197.4
click at [373, 111] on div at bounding box center [282, 159] width 564 height 318
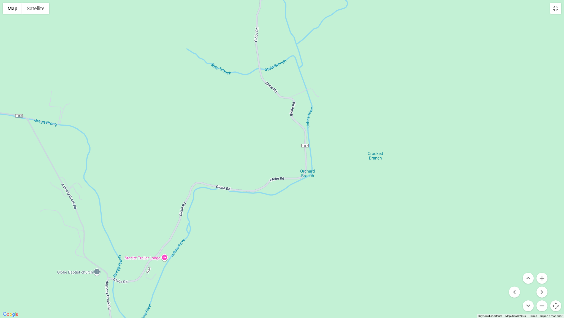
drag, startPoint x: 380, startPoint y: 295, endPoint x: 375, endPoint y: 80, distance: 215.1
click at [375, 80] on div at bounding box center [282, 159] width 564 height 318
click at [544, 283] on button "Zoom out" at bounding box center [542, 305] width 11 height 11
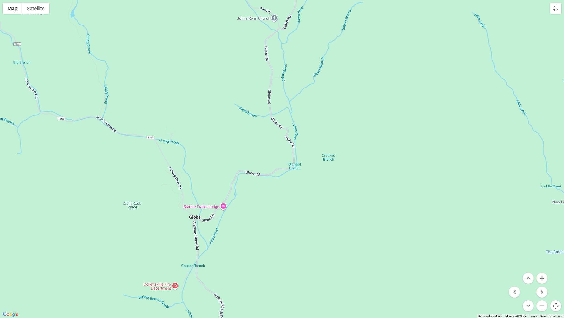
click at [543, 283] on button "Zoom out" at bounding box center [542, 305] width 11 height 11
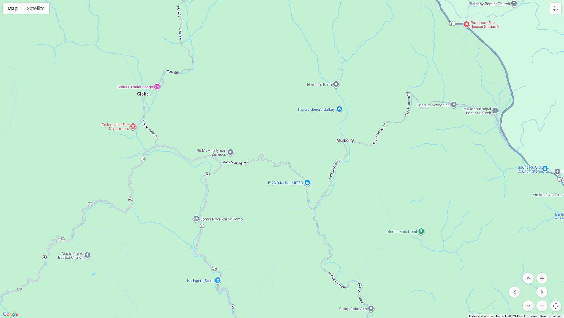
drag, startPoint x: 378, startPoint y: 294, endPoint x: 282, endPoint y: 199, distance: 134.9
click at [282, 199] on div at bounding box center [282, 159] width 564 height 318
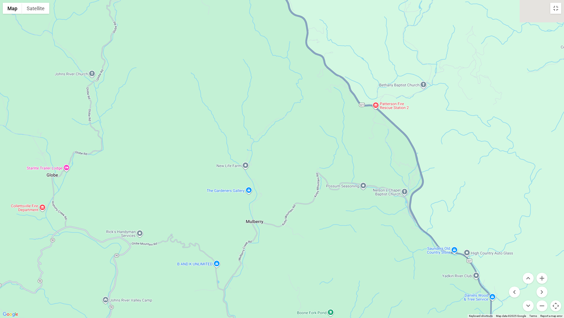
drag, startPoint x: 513, startPoint y: 236, endPoint x: 457, endPoint y: 317, distance: 99.2
click at [456, 283] on div at bounding box center [282, 159] width 564 height 318
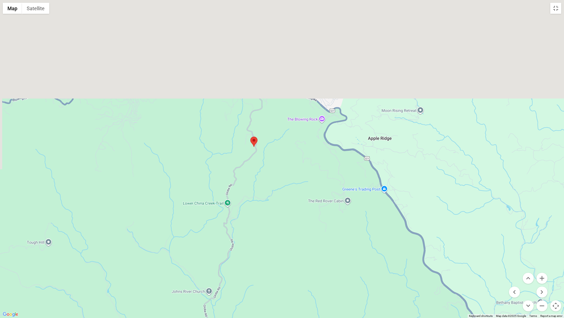
drag, startPoint x: 223, startPoint y: 57, endPoint x: 316, endPoint y: 275, distance: 237.1
click at [312, 276] on div at bounding box center [282, 159] width 564 height 318
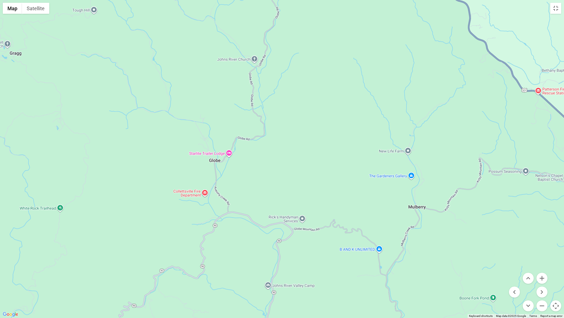
drag, startPoint x: 313, startPoint y: 286, endPoint x: 348, endPoint y: 53, distance: 235.6
click at [348, 53] on div at bounding box center [282, 159] width 564 height 318
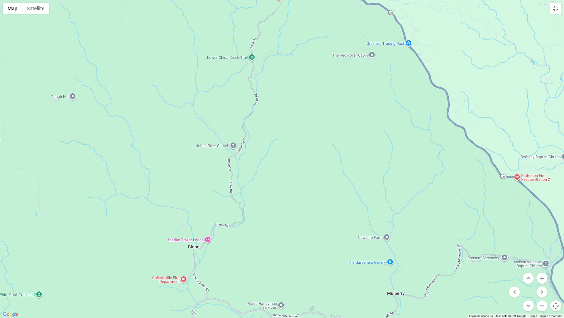
drag, startPoint x: 313, startPoint y: 99, endPoint x: 291, endPoint y: 187, distance: 89.9
click at [291, 187] on div at bounding box center [282, 159] width 564 height 318
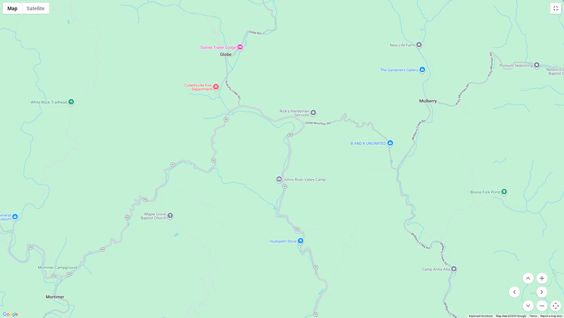
drag, startPoint x: 264, startPoint y: 261, endPoint x: 295, endPoint y: 72, distance: 191.4
click at [295, 72] on div at bounding box center [282, 159] width 564 height 318
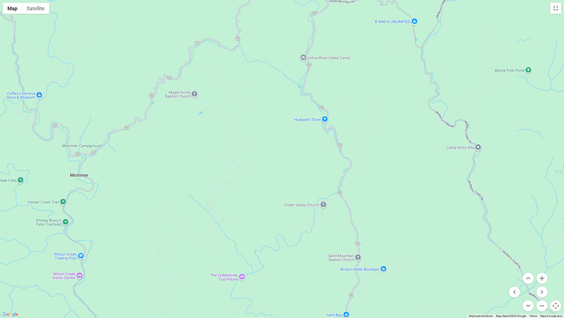
drag, startPoint x: 215, startPoint y: 292, endPoint x: 240, endPoint y: 170, distance: 124.5
click at [240, 170] on div at bounding box center [282, 159] width 564 height 318
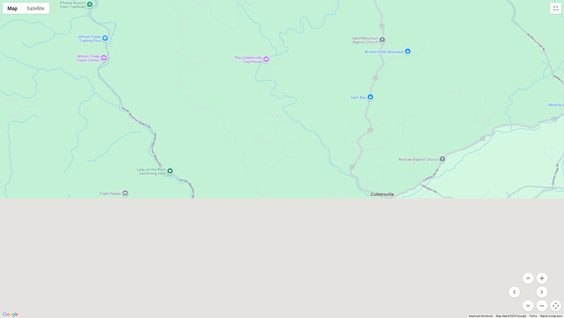
drag, startPoint x: 245, startPoint y: 232, endPoint x: 270, endPoint y: 12, distance: 220.8
click at [270, 12] on div at bounding box center [282, 159] width 564 height 318
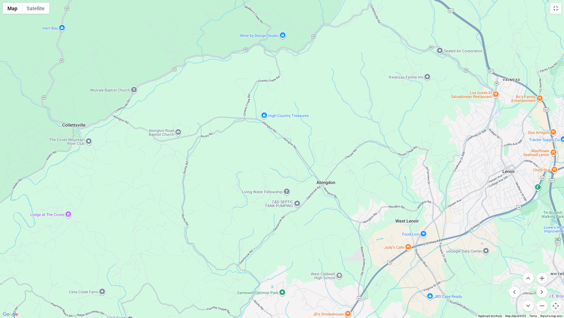
drag, startPoint x: 308, startPoint y: 220, endPoint x: 0, endPoint y: 150, distance: 316.2
click at [0, 150] on div at bounding box center [282, 159] width 564 height 318
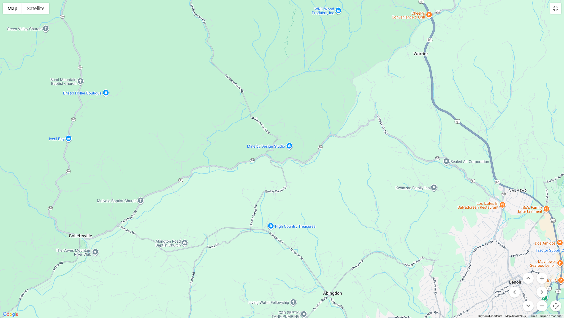
drag, startPoint x: 357, startPoint y: 131, endPoint x: 363, endPoint y: 243, distance: 111.5
click at [363, 243] on div at bounding box center [282, 159] width 564 height 318
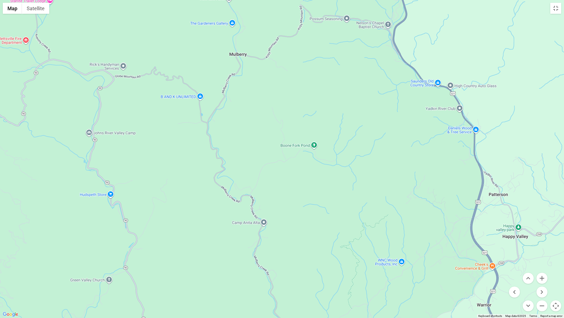
drag, startPoint x: 147, startPoint y: 66, endPoint x: 208, endPoint y: 317, distance: 258.6
click at [208, 283] on div at bounding box center [282, 159] width 564 height 318
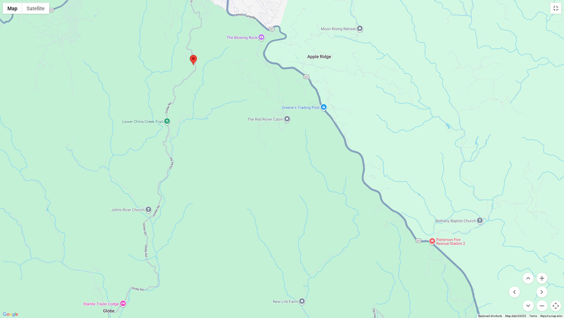
drag, startPoint x: 144, startPoint y: 14, endPoint x: 219, endPoint y: 317, distance: 312.6
click at [219, 283] on div at bounding box center [282, 159] width 564 height 318
click at [233, 83] on div at bounding box center [282, 159] width 564 height 318
drag, startPoint x: 231, startPoint y: 233, endPoint x: 285, endPoint y: 101, distance: 142.4
click at [286, 97] on div at bounding box center [282, 159] width 564 height 318
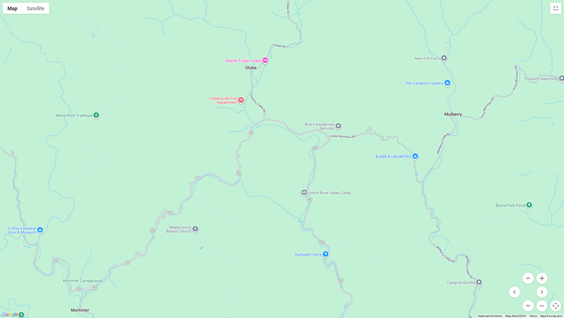
drag, startPoint x: 206, startPoint y: 250, endPoint x: 347, endPoint y: 7, distance: 280.8
click at [347, 7] on div at bounding box center [282, 159] width 564 height 318
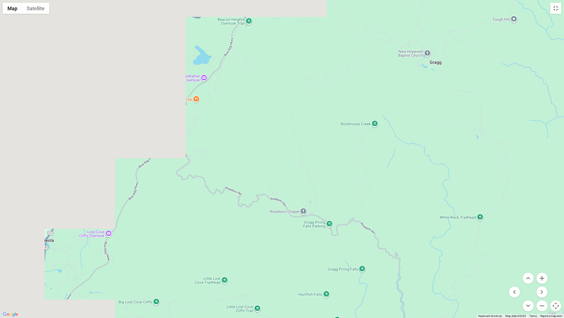
drag, startPoint x: 40, startPoint y: 184, endPoint x: 434, endPoint y: 288, distance: 407.7
click at [434, 283] on div at bounding box center [282, 159] width 564 height 318
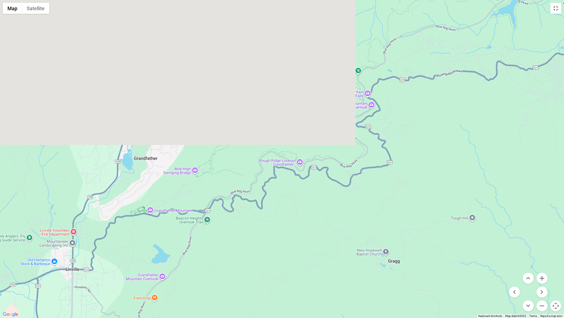
drag, startPoint x: 299, startPoint y: 75, endPoint x: 244, endPoint y: 274, distance: 206.7
click at [244, 274] on div at bounding box center [282, 159] width 564 height 318
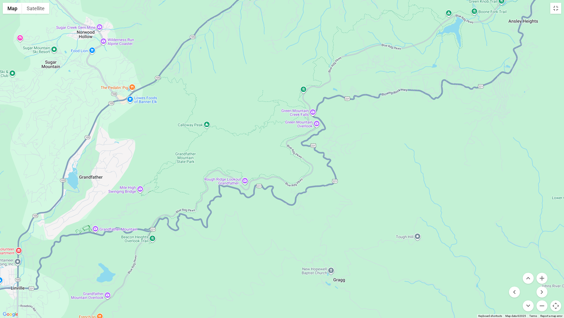
drag, startPoint x: 288, startPoint y: 131, endPoint x: 235, endPoint y: 146, distance: 55.5
click at [235, 146] on div at bounding box center [282, 159] width 564 height 318
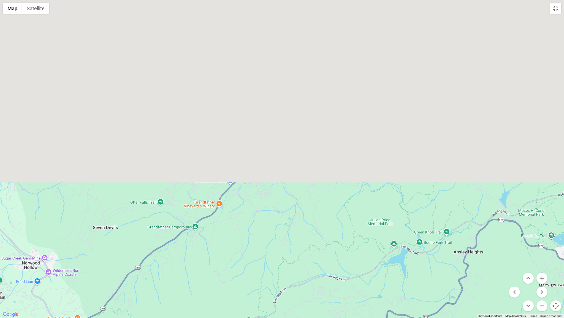
drag, startPoint x: 326, startPoint y: 39, endPoint x: 271, endPoint y: 271, distance: 238.3
click at [271, 271] on div at bounding box center [282, 159] width 564 height 318
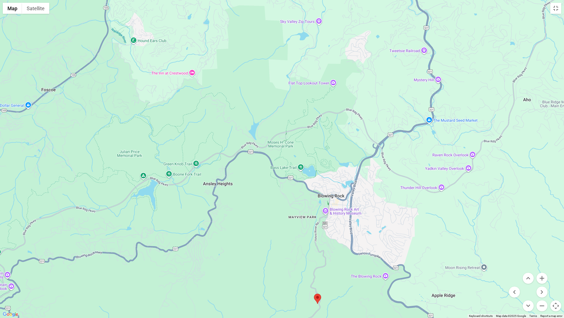
drag, startPoint x: 444, startPoint y: 195, endPoint x: 193, endPoint y: 126, distance: 260.1
click at [193, 126] on div at bounding box center [282, 159] width 564 height 318
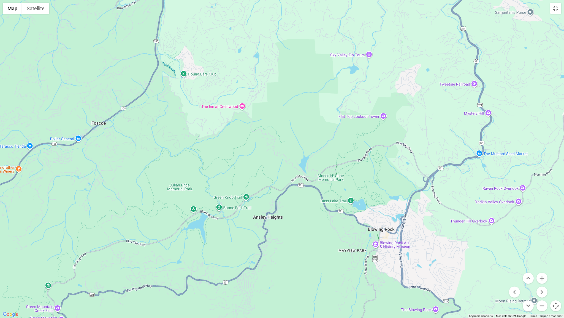
drag, startPoint x: 212, startPoint y: 120, endPoint x: 262, endPoint y: 154, distance: 61.0
click at [262, 154] on div at bounding box center [282, 159] width 564 height 318
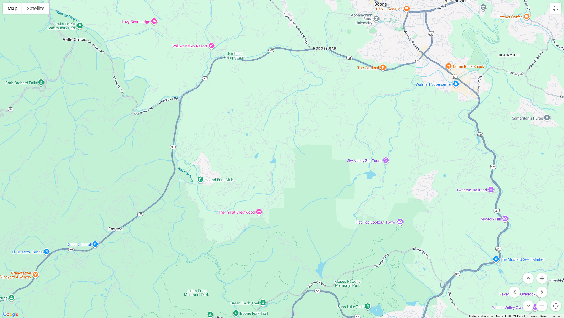
drag, startPoint x: 247, startPoint y: 53, endPoint x: 263, endPoint y: 159, distance: 108.0
click at [263, 159] on div at bounding box center [282, 159] width 564 height 318
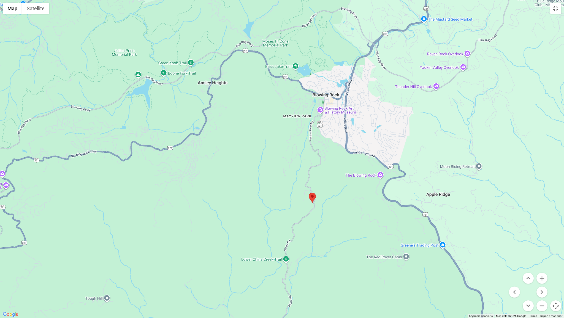
drag, startPoint x: 333, startPoint y: 240, endPoint x: 261, endPoint y: 0, distance: 251.0
click at [261, 0] on div at bounding box center [282, 159] width 564 height 318
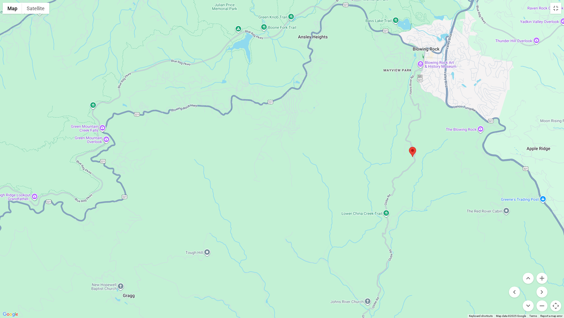
drag, startPoint x: 214, startPoint y: 158, endPoint x: 316, endPoint y: 112, distance: 112.0
click at [316, 112] on div at bounding box center [282, 159] width 564 height 318
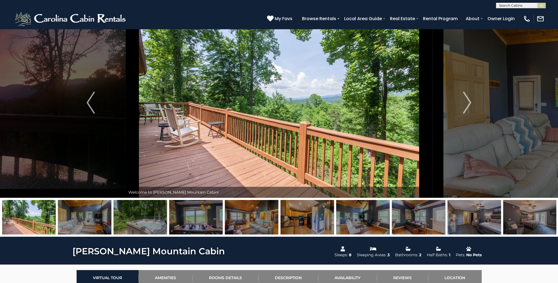
scroll to position [5, 0]
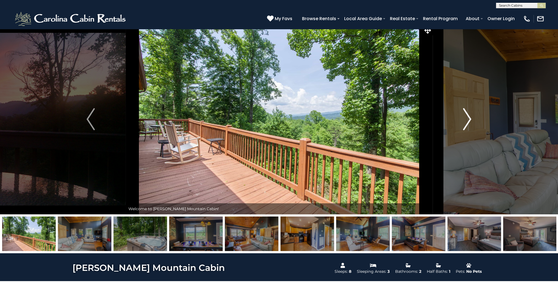
click at [469, 120] on img "Next" at bounding box center [467, 119] width 8 height 22
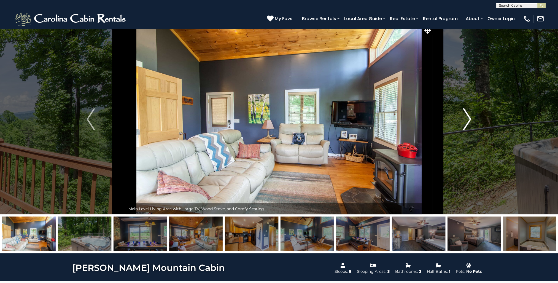
click at [468, 117] on img "Next" at bounding box center [467, 119] width 8 height 22
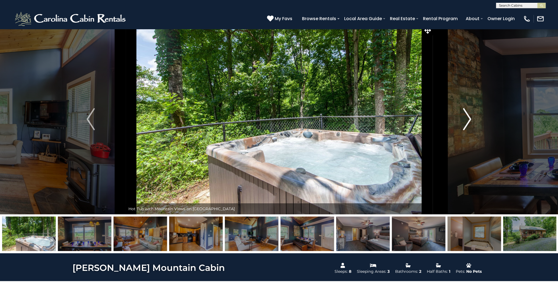
click at [472, 118] on img "Next" at bounding box center [467, 119] width 8 height 22
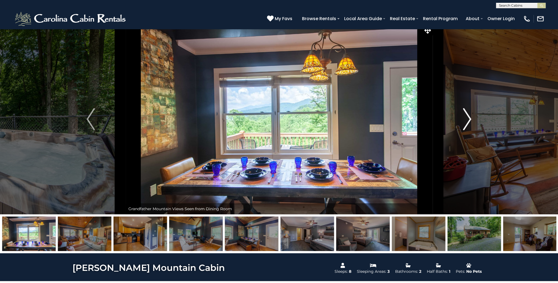
click at [472, 117] on img "Next" at bounding box center [467, 119] width 8 height 22
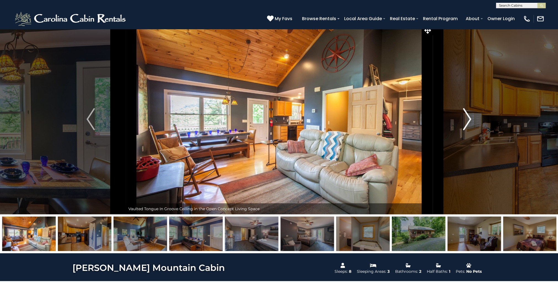
click at [472, 117] on img "Next" at bounding box center [467, 119] width 8 height 22
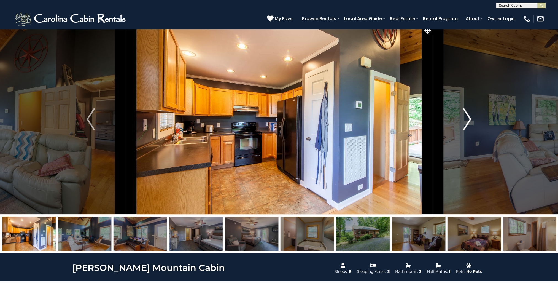
click at [472, 117] on img "Next" at bounding box center [467, 119] width 8 height 22
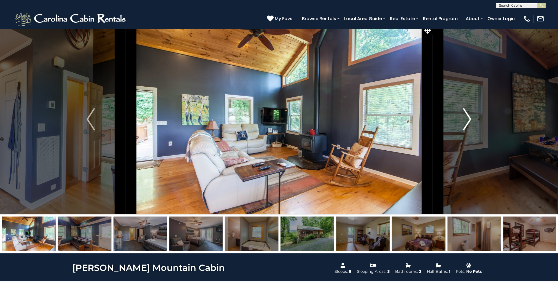
click at [472, 117] on img "Next" at bounding box center [467, 119] width 8 height 22
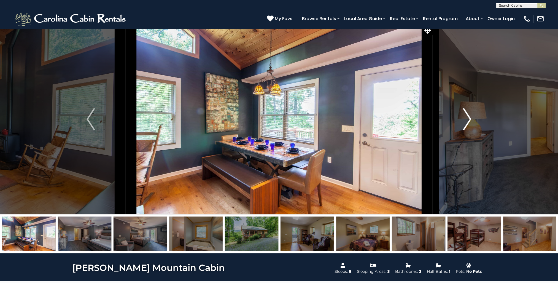
click at [472, 117] on img "Next" at bounding box center [467, 119] width 8 height 22
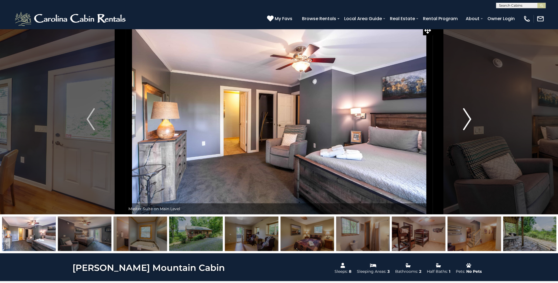
click at [472, 117] on img "Next" at bounding box center [467, 119] width 8 height 22
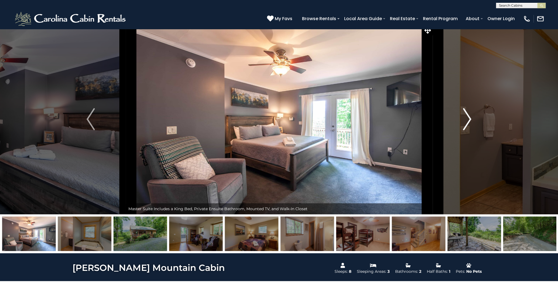
click at [472, 117] on img "Next" at bounding box center [467, 119] width 8 height 22
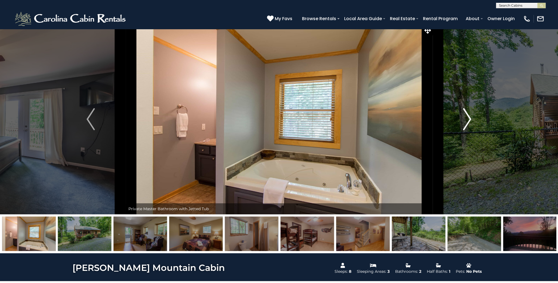
click at [469, 121] on img "Next" at bounding box center [467, 119] width 8 height 22
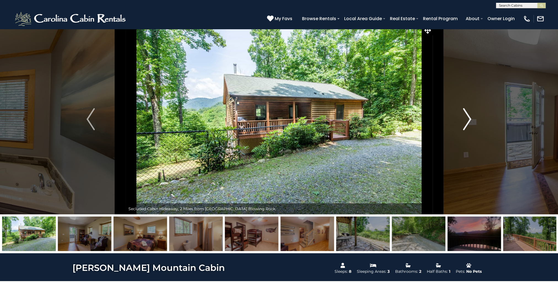
click at [470, 119] on img "Next" at bounding box center [467, 119] width 8 height 22
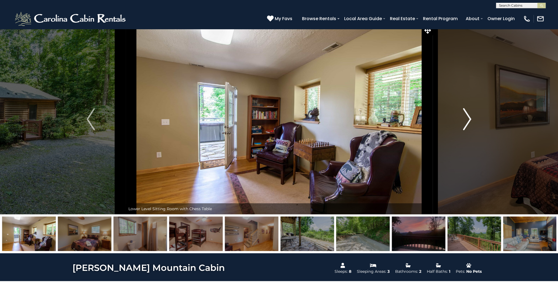
click at [469, 119] on img "Next" at bounding box center [467, 119] width 8 height 22
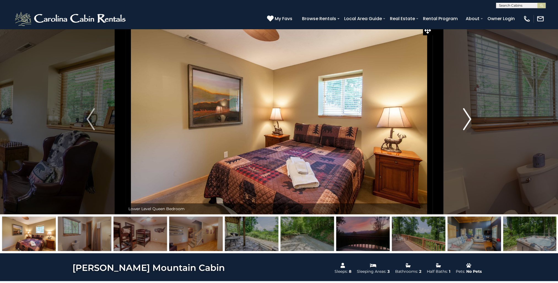
click at [469, 118] on img "Next" at bounding box center [467, 119] width 8 height 22
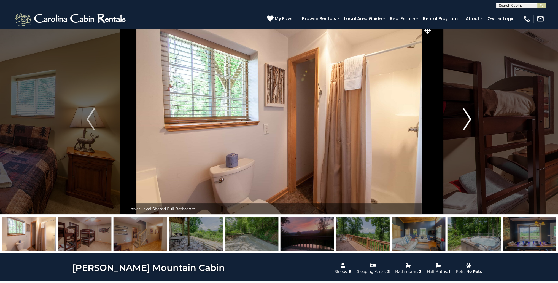
click at [469, 118] on img "Next" at bounding box center [467, 119] width 8 height 22
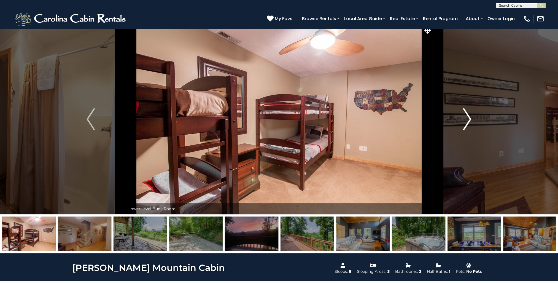
click at [469, 118] on img "Next" at bounding box center [467, 119] width 8 height 22
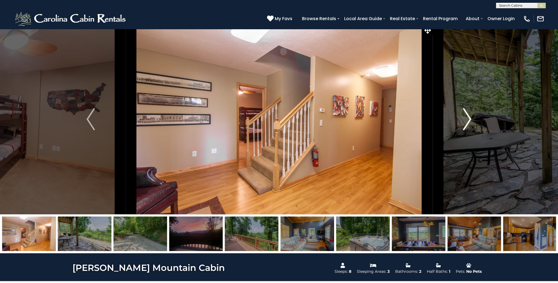
click at [469, 118] on img "Next" at bounding box center [467, 119] width 8 height 22
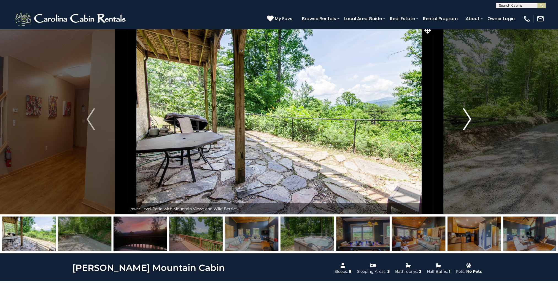
click at [469, 118] on img "Next" at bounding box center [467, 119] width 8 height 22
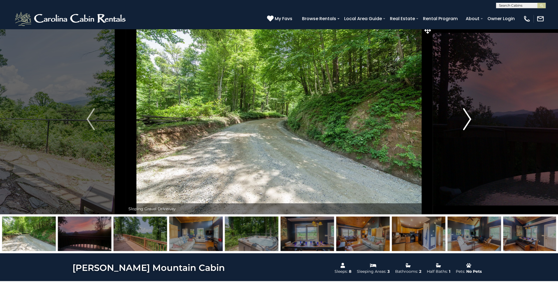
click at [469, 118] on img "Next" at bounding box center [467, 119] width 8 height 22
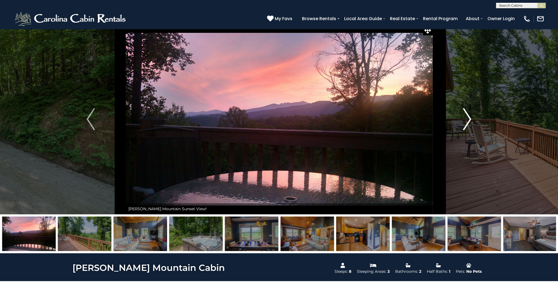
click at [468, 119] on img "Next" at bounding box center [467, 119] width 8 height 22
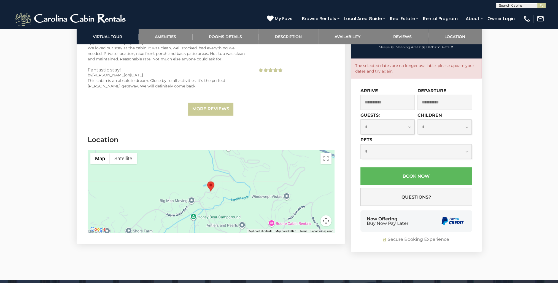
scroll to position [1214, 0]
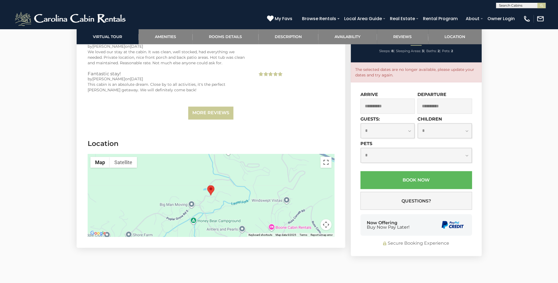
click at [327, 157] on button "Toggle fullscreen view" at bounding box center [326, 162] width 11 height 11
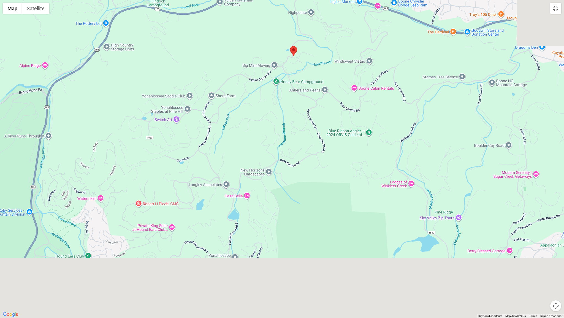
drag, startPoint x: 232, startPoint y: 246, endPoint x: 243, endPoint y: 146, distance: 101.2
click at [243, 146] on div at bounding box center [282, 159] width 564 height 318
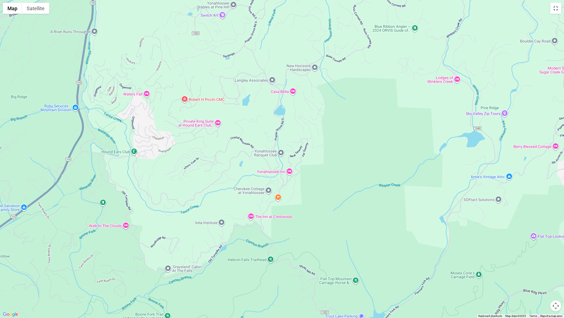
drag, startPoint x: 252, startPoint y: 217, endPoint x: 299, endPoint y: 113, distance: 114.1
click at [299, 113] on div at bounding box center [282, 159] width 564 height 318
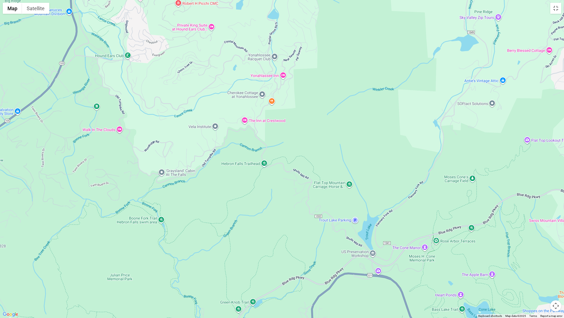
drag, startPoint x: 345, startPoint y: 218, endPoint x: 340, endPoint y: 135, distance: 83.7
click at [340, 135] on div at bounding box center [282, 159] width 564 height 318
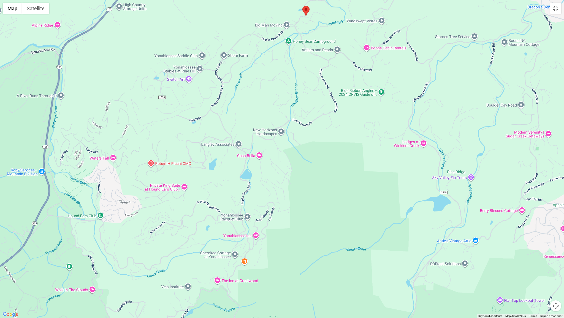
drag, startPoint x: 145, startPoint y: 39, endPoint x: 118, endPoint y: 200, distance: 163.2
click at [118, 200] on div at bounding box center [282, 159] width 564 height 318
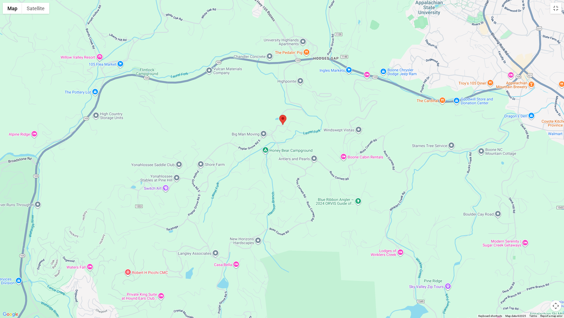
drag, startPoint x: 142, startPoint y: 56, endPoint x: 119, endPoint y: 165, distance: 111.6
click at [119, 165] on div at bounding box center [282, 159] width 564 height 318
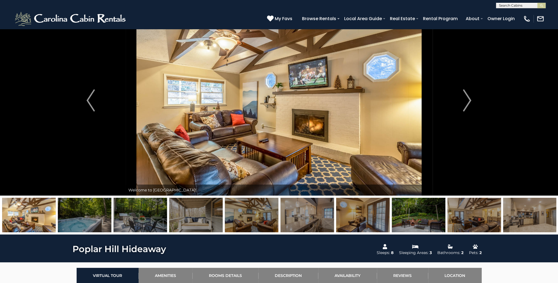
scroll to position [0, 0]
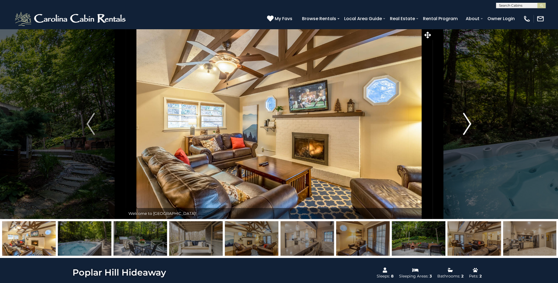
click at [470, 123] on img "Next" at bounding box center [467, 124] width 8 height 22
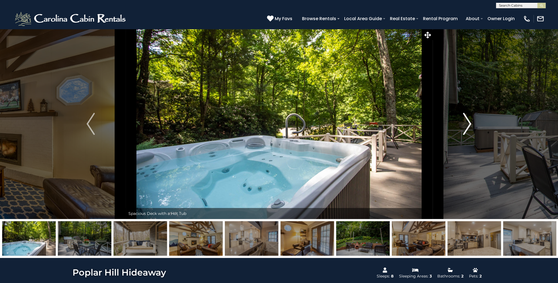
click at [469, 122] on img "Next" at bounding box center [467, 124] width 8 height 22
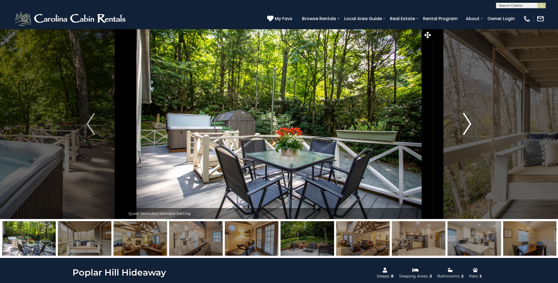
click at [469, 122] on img "Next" at bounding box center [467, 124] width 8 height 22
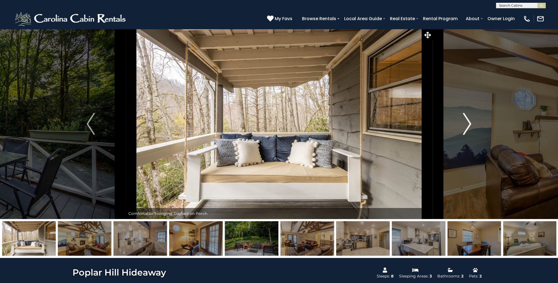
click at [469, 122] on img "Next" at bounding box center [467, 124] width 8 height 22
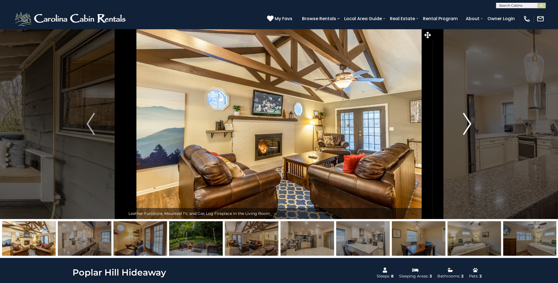
click at [469, 122] on img "Next" at bounding box center [467, 124] width 8 height 22
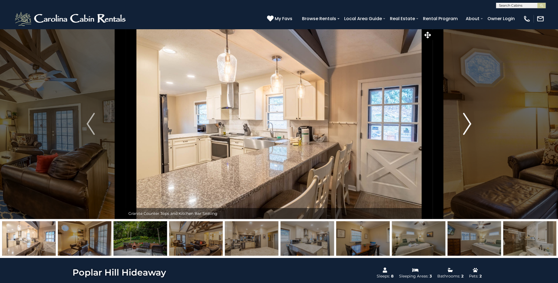
click at [469, 122] on img "Next" at bounding box center [467, 124] width 8 height 22
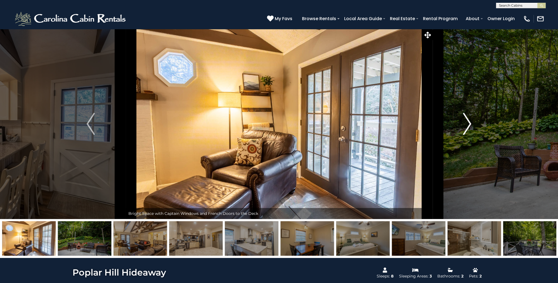
click at [469, 122] on img "Next" at bounding box center [467, 124] width 8 height 22
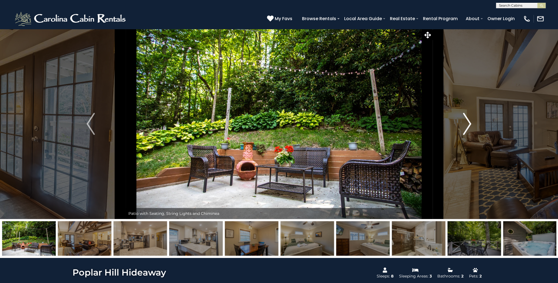
click at [469, 122] on img "Next" at bounding box center [467, 124] width 8 height 22
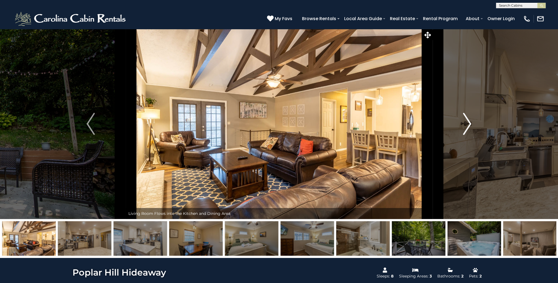
click at [469, 123] on img "Next" at bounding box center [467, 124] width 8 height 22
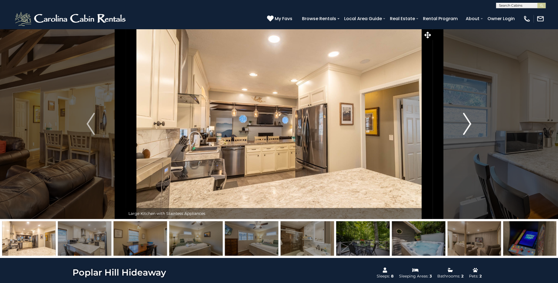
click at [470, 122] on img "Next" at bounding box center [467, 124] width 8 height 22
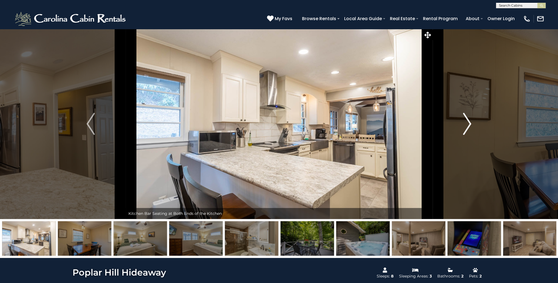
click at [470, 122] on img "Next" at bounding box center [467, 124] width 8 height 22
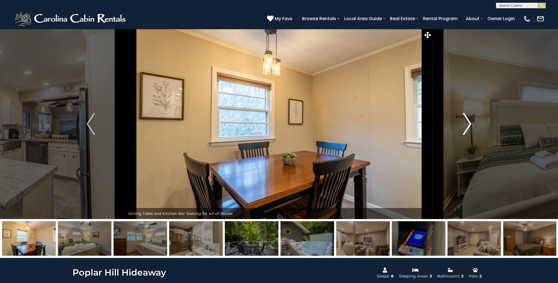
click at [470, 122] on img "Next" at bounding box center [467, 124] width 8 height 22
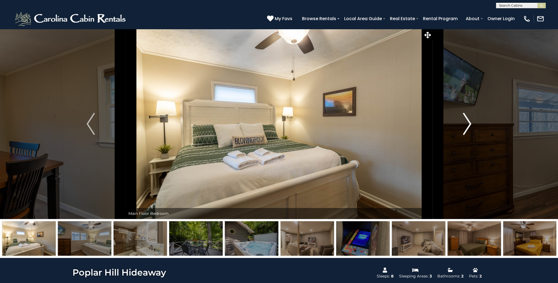
click at [470, 122] on img "Next" at bounding box center [467, 124] width 8 height 22
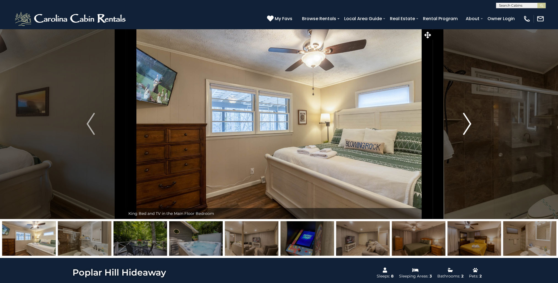
click at [470, 122] on img "Next" at bounding box center [467, 124] width 8 height 22
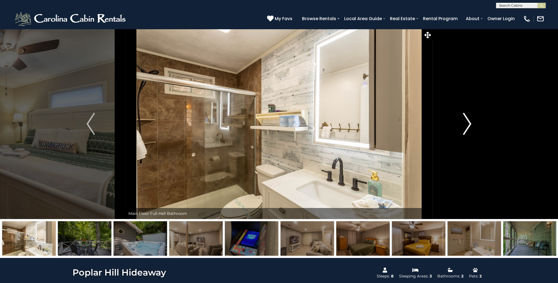
click at [472, 120] on img "Next" at bounding box center [467, 124] width 8 height 22
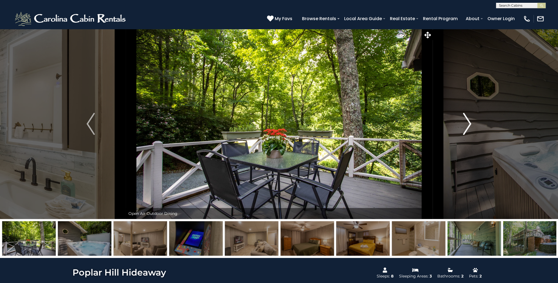
click at [472, 120] on img "Next" at bounding box center [467, 124] width 8 height 22
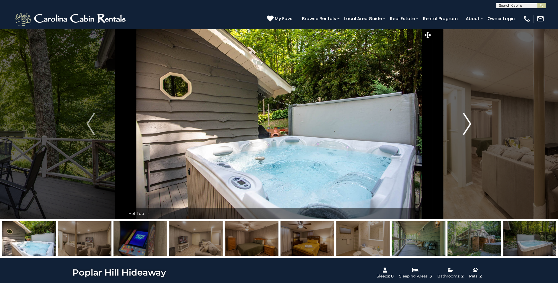
click at [472, 120] on img "Next" at bounding box center [467, 124] width 8 height 22
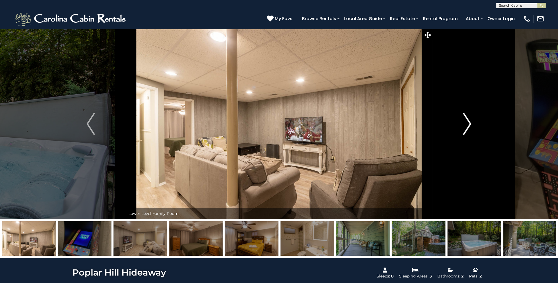
click at [472, 120] on img "Next" at bounding box center [467, 124] width 8 height 22
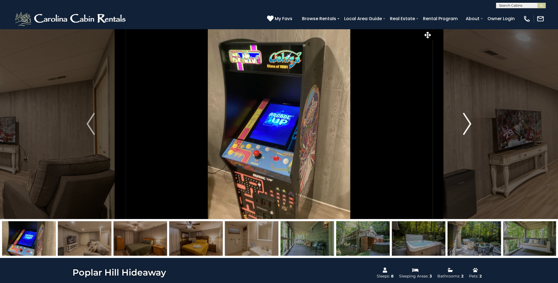
click at [472, 120] on img "Next" at bounding box center [467, 124] width 8 height 22
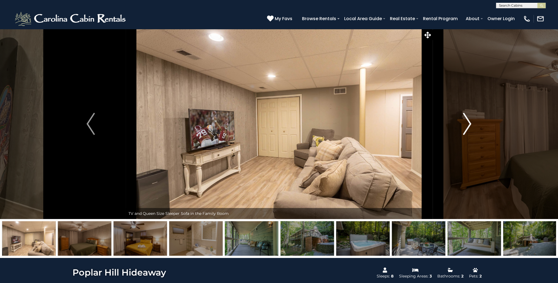
click at [472, 120] on img "Next" at bounding box center [467, 124] width 8 height 22
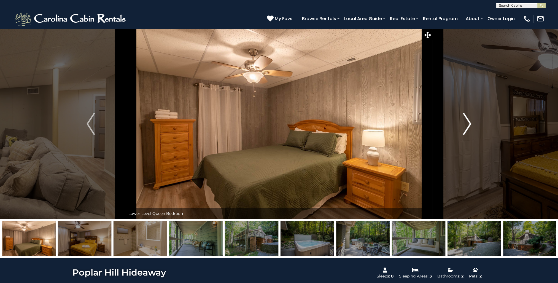
click at [472, 120] on img "Next" at bounding box center [467, 124] width 8 height 22
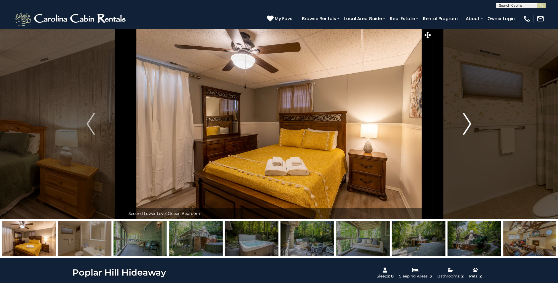
click at [472, 120] on img "Next" at bounding box center [467, 124] width 8 height 22
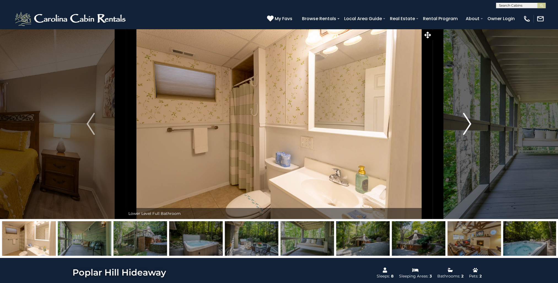
click at [472, 120] on img "Next" at bounding box center [467, 124] width 8 height 22
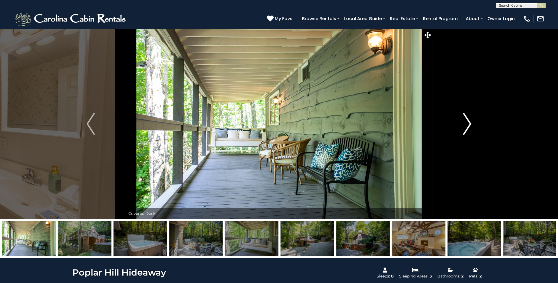
click at [472, 119] on button "Next" at bounding box center [467, 124] width 70 height 190
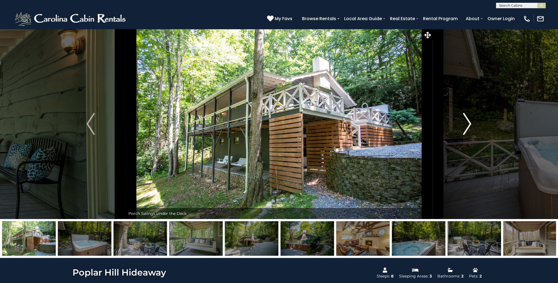
click at [472, 119] on button "Next" at bounding box center [467, 124] width 70 height 190
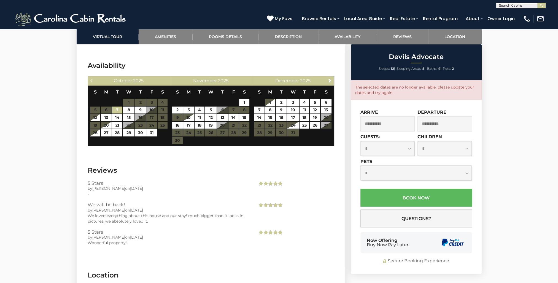
scroll to position [1241, 0]
